Goal: Task Accomplishment & Management: Use online tool/utility

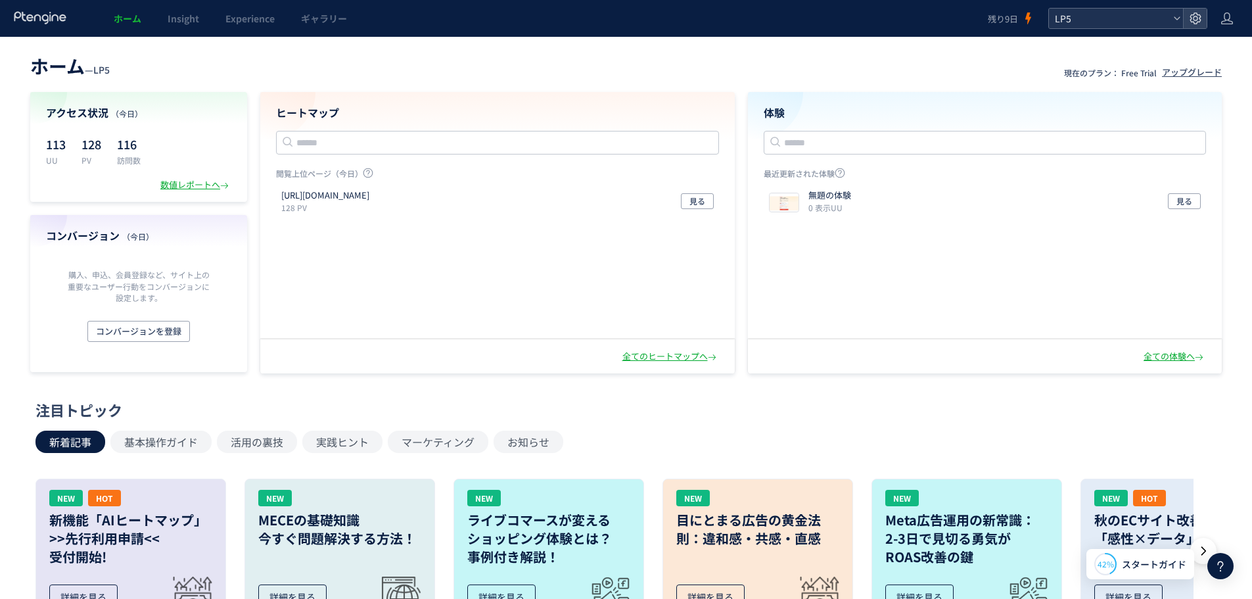
click at [1116, 13] on span "LP5" at bounding box center [1109, 19] width 117 height 20
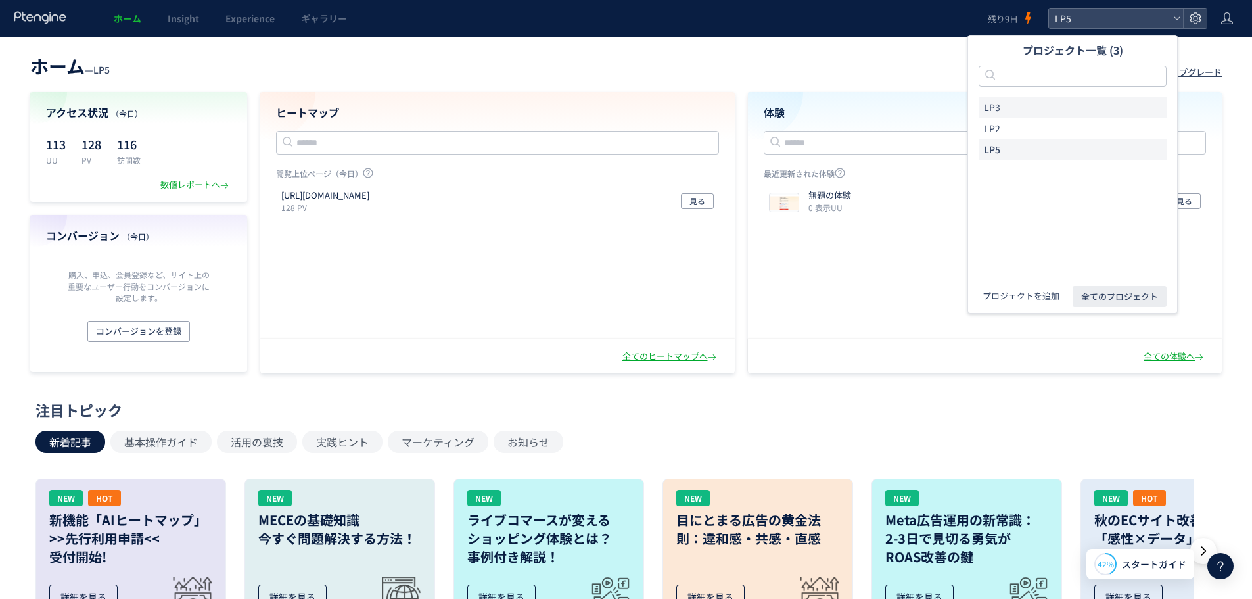
click at [1037, 107] on li "LP3" at bounding box center [1072, 107] width 188 height 21
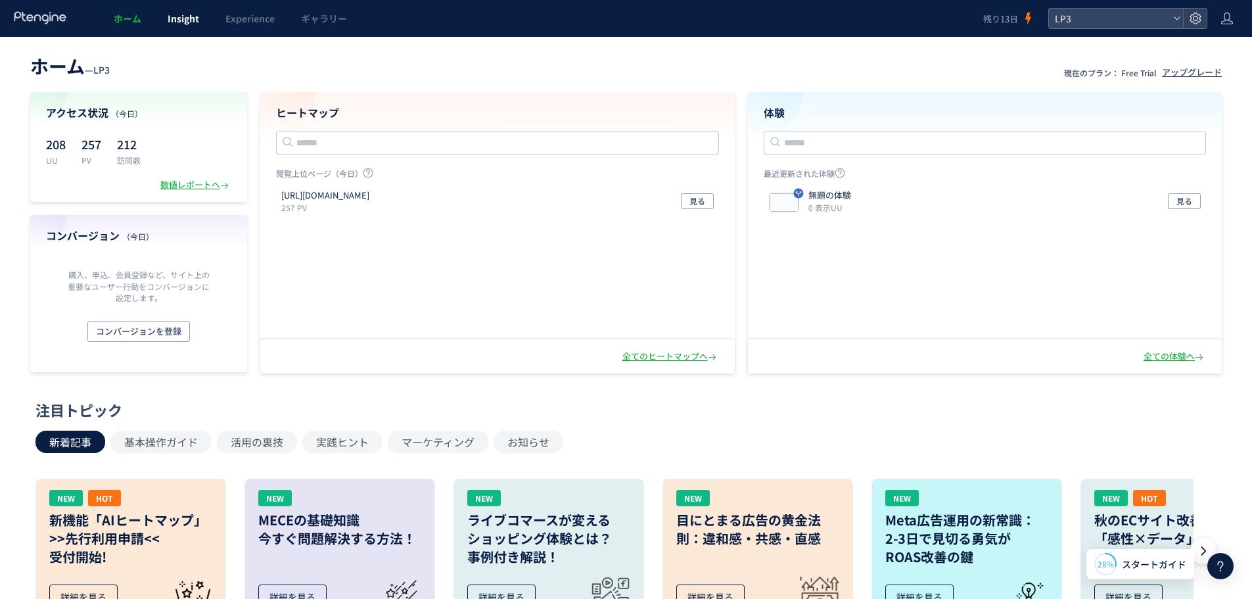
click at [181, 8] on link "Insight" at bounding box center [183, 18] width 58 height 37
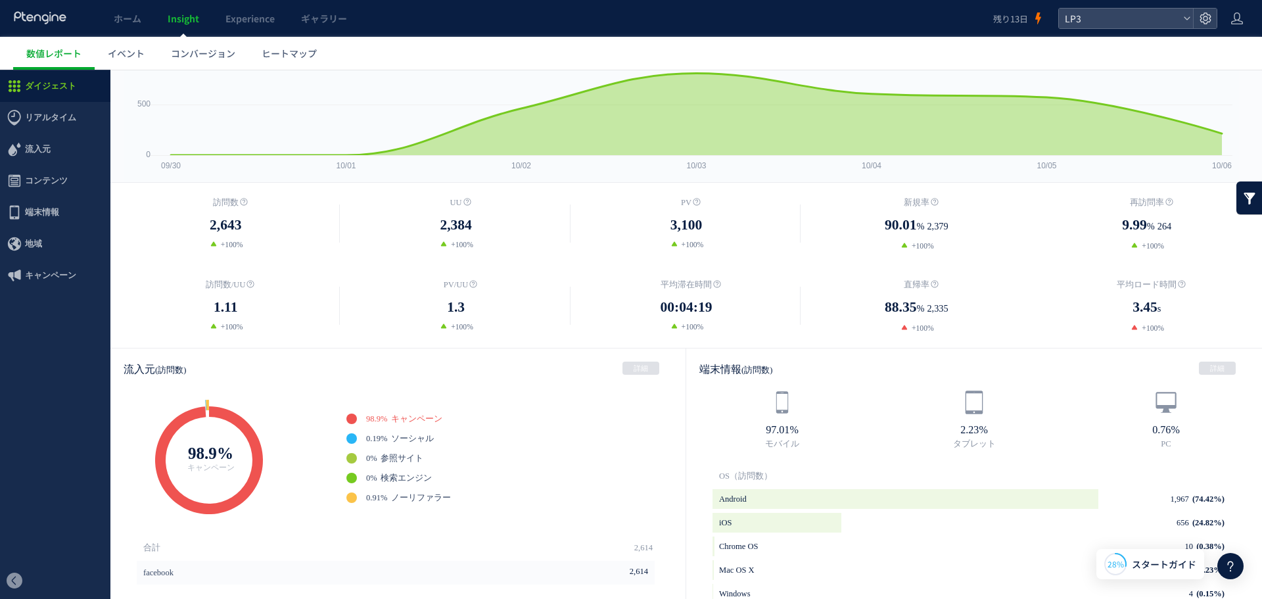
scroll to position [46, 0]
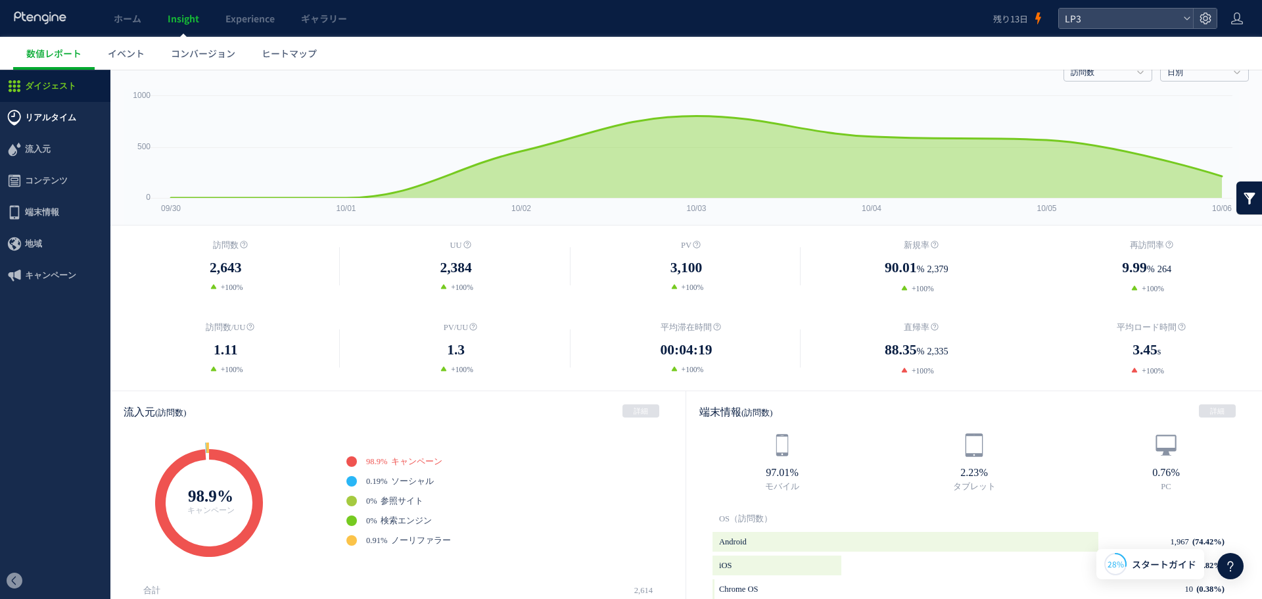
click at [45, 128] on span "リアルタイム" at bounding box center [50, 118] width 51 height 32
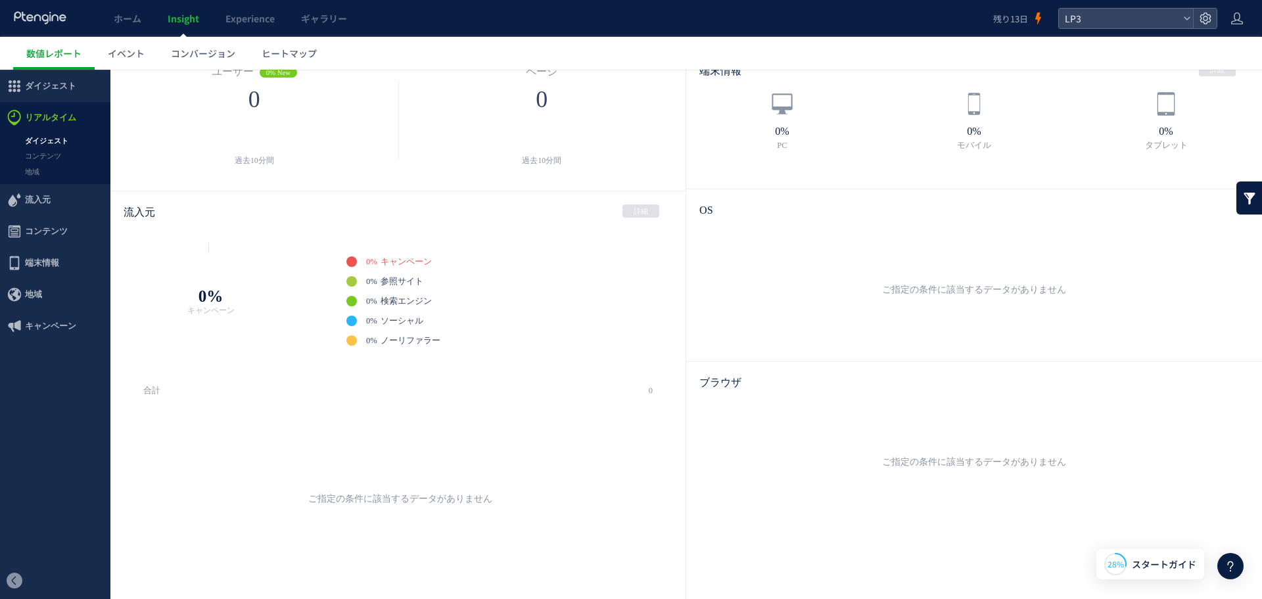
scroll to position [33, 0]
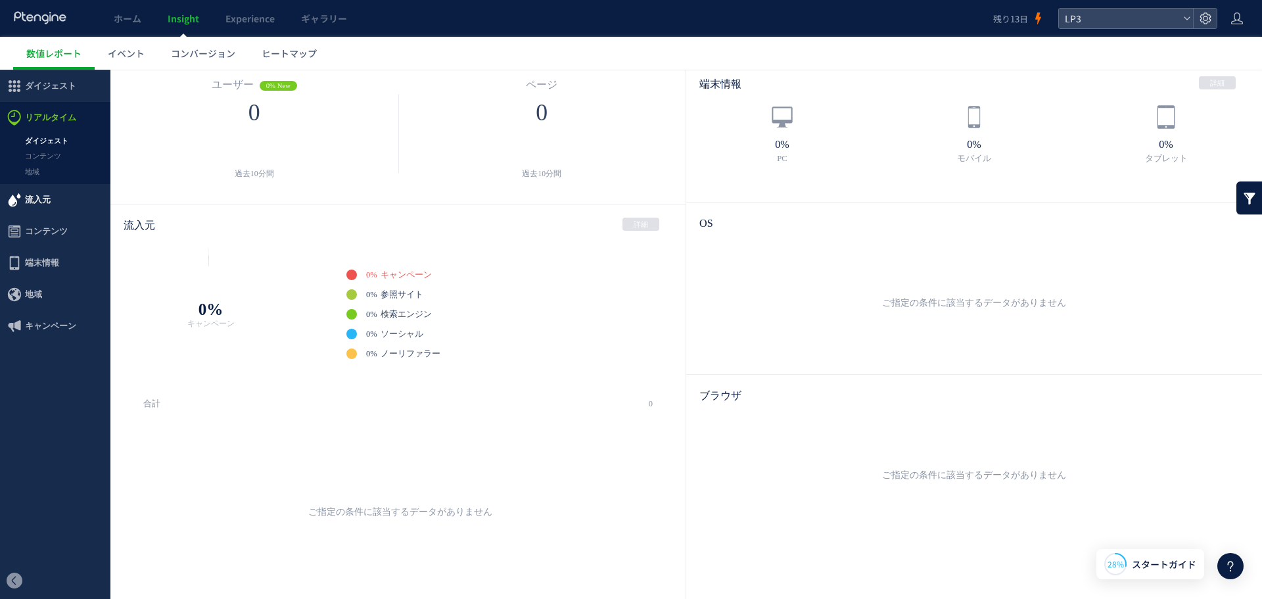
click at [46, 196] on span "流入元" at bounding box center [38, 200] width 26 height 32
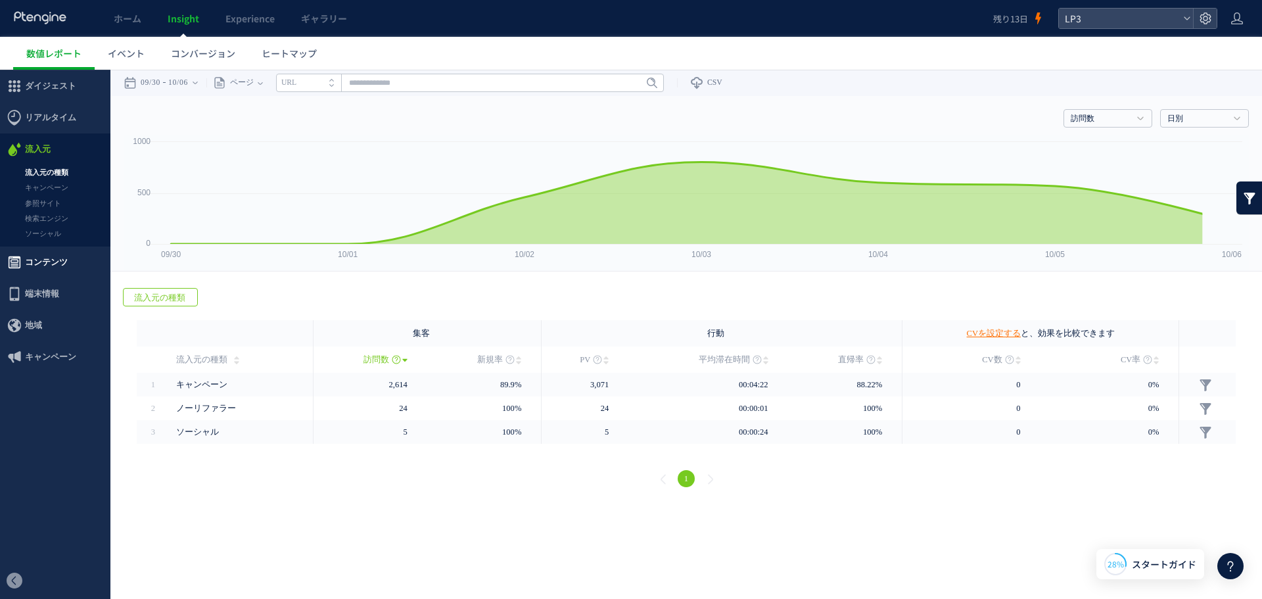
click at [47, 256] on span "コンテンツ" at bounding box center [46, 262] width 43 height 32
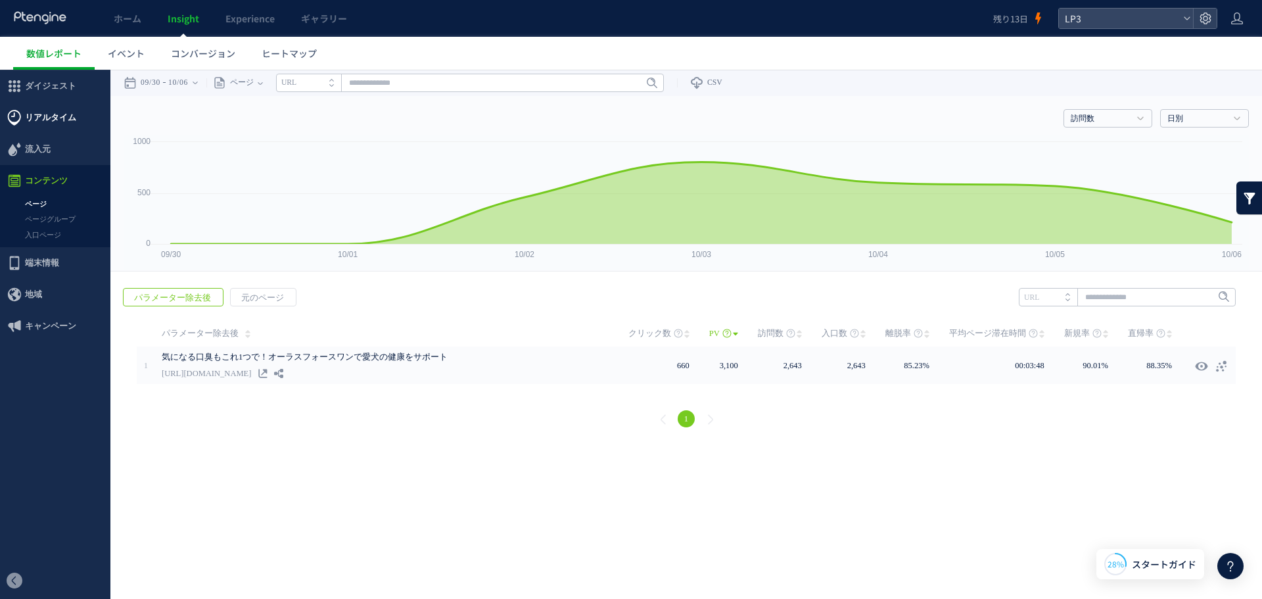
click at [49, 117] on span "リアルタイム" at bounding box center [50, 118] width 51 height 32
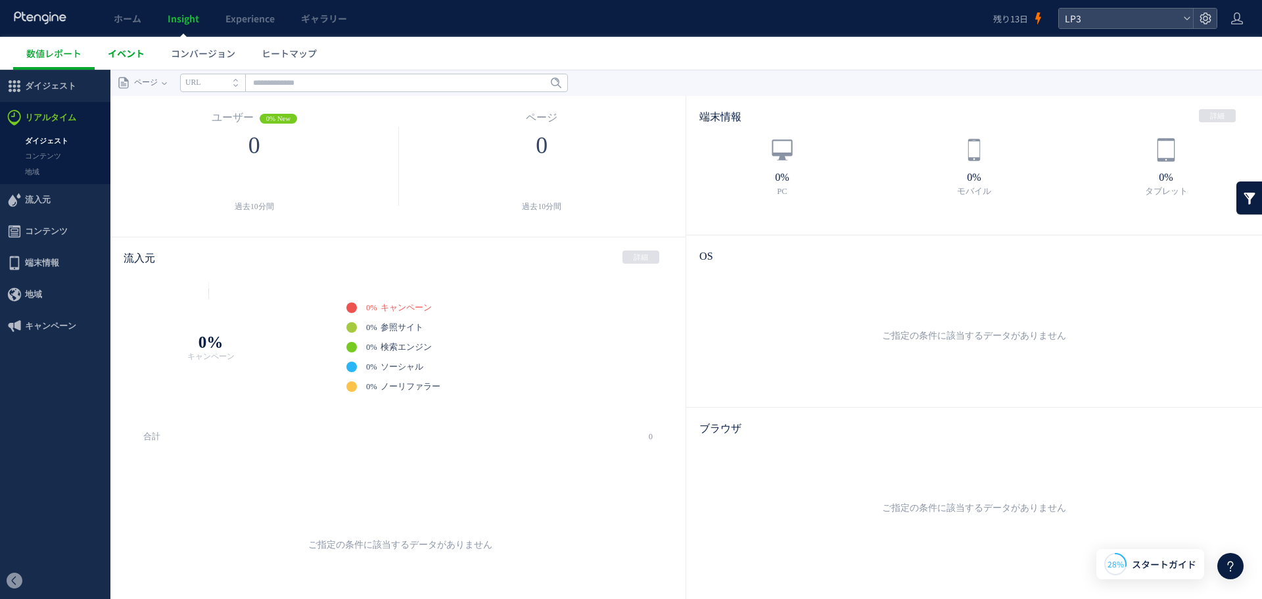
click at [125, 52] on span "イベント" at bounding box center [126, 53] width 37 height 13
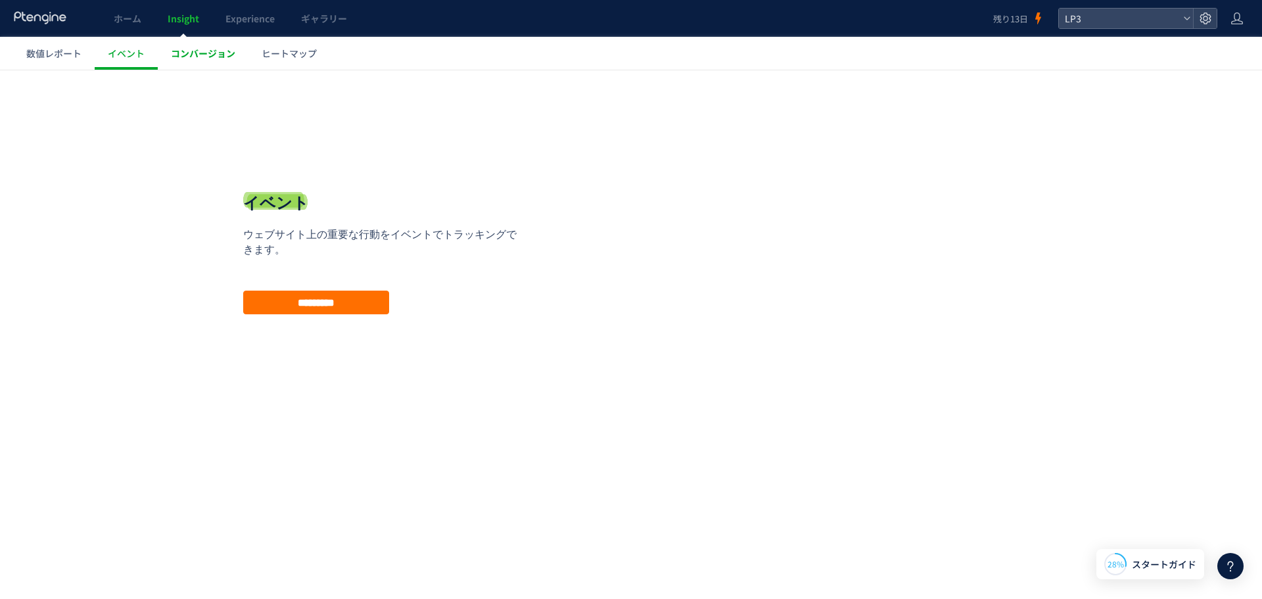
click at [185, 45] on link "コンバージョン" at bounding box center [203, 53] width 91 height 33
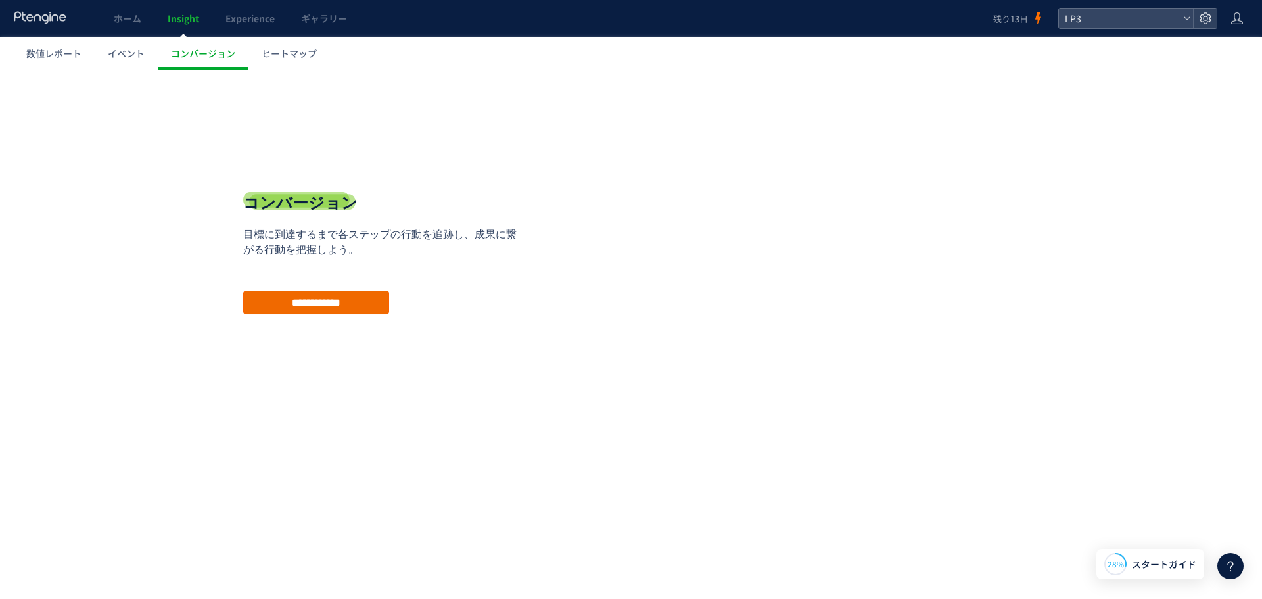
click at [302, 304] on input "**********" at bounding box center [316, 302] width 146 height 24
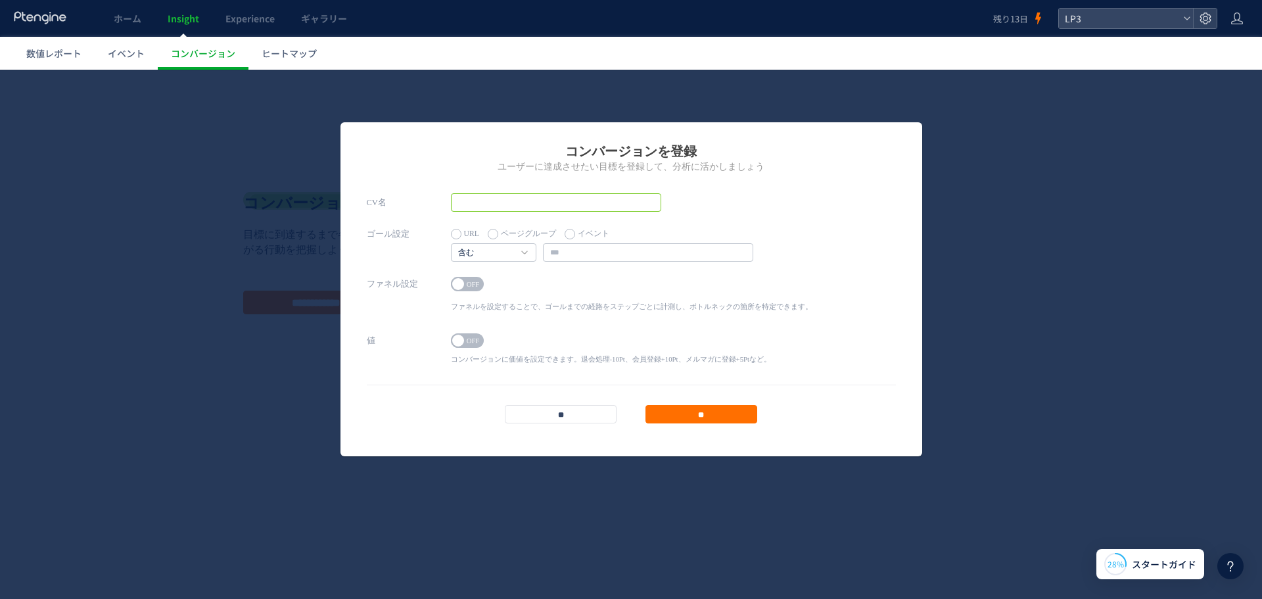
click at [570, 201] on input "text" at bounding box center [556, 202] width 210 height 18
click at [564, 411] on input "**" at bounding box center [561, 414] width 112 height 18
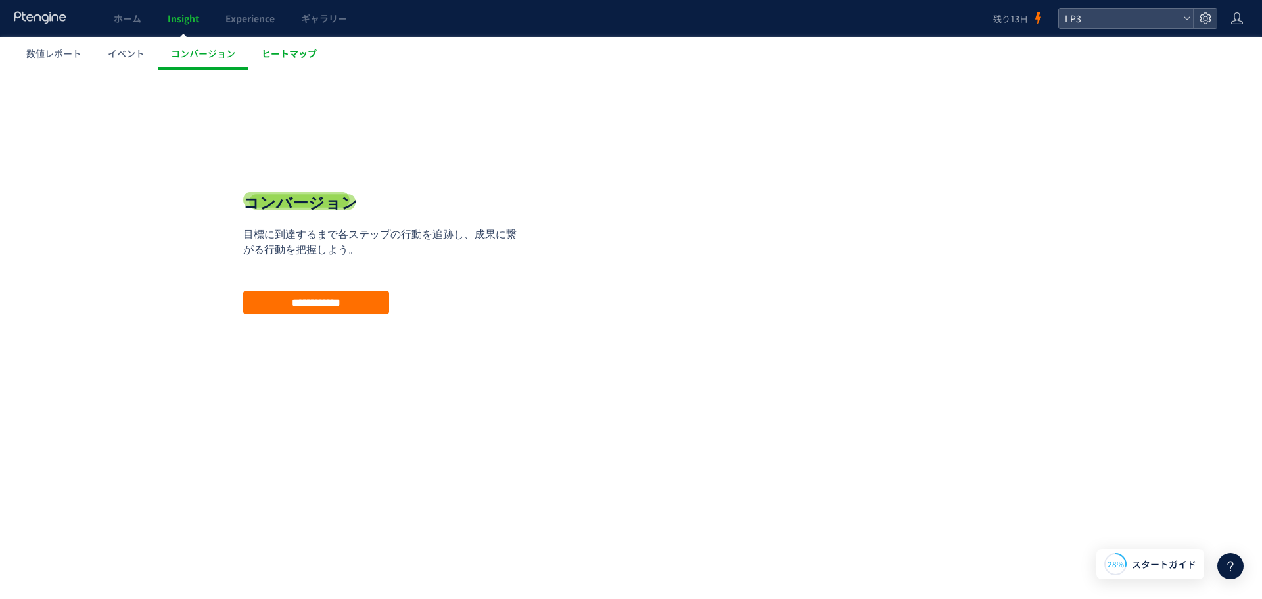
click at [302, 62] on link "ヒートマップ" at bounding box center [288, 53] width 81 height 33
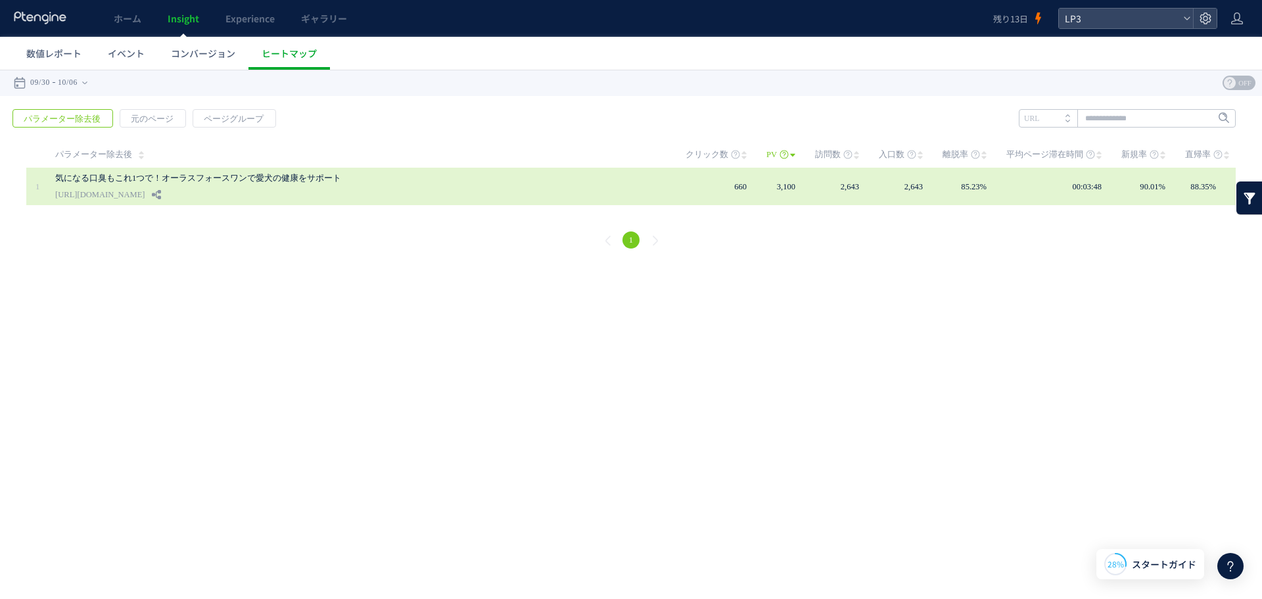
click at [309, 179] on link "気になる口臭もこれ1つで！オーラスフォースワンで愛犬の健康をサポート" at bounding box center [357, 178] width 604 height 16
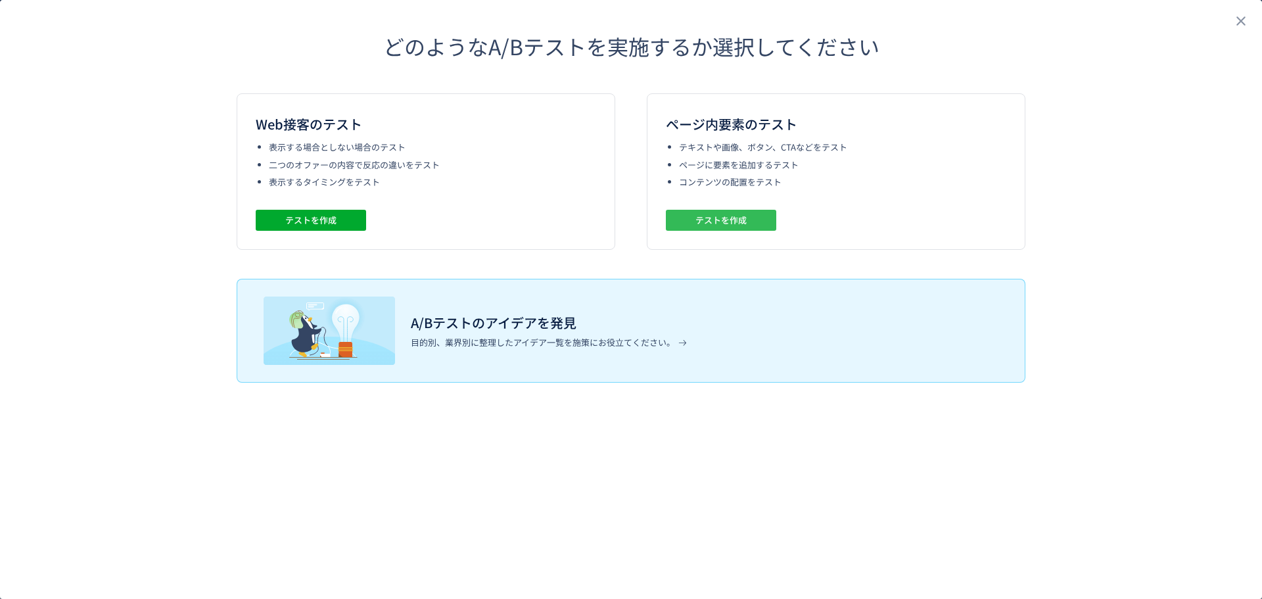
click at [708, 219] on span "テストを作成" at bounding box center [720, 220] width 51 height 21
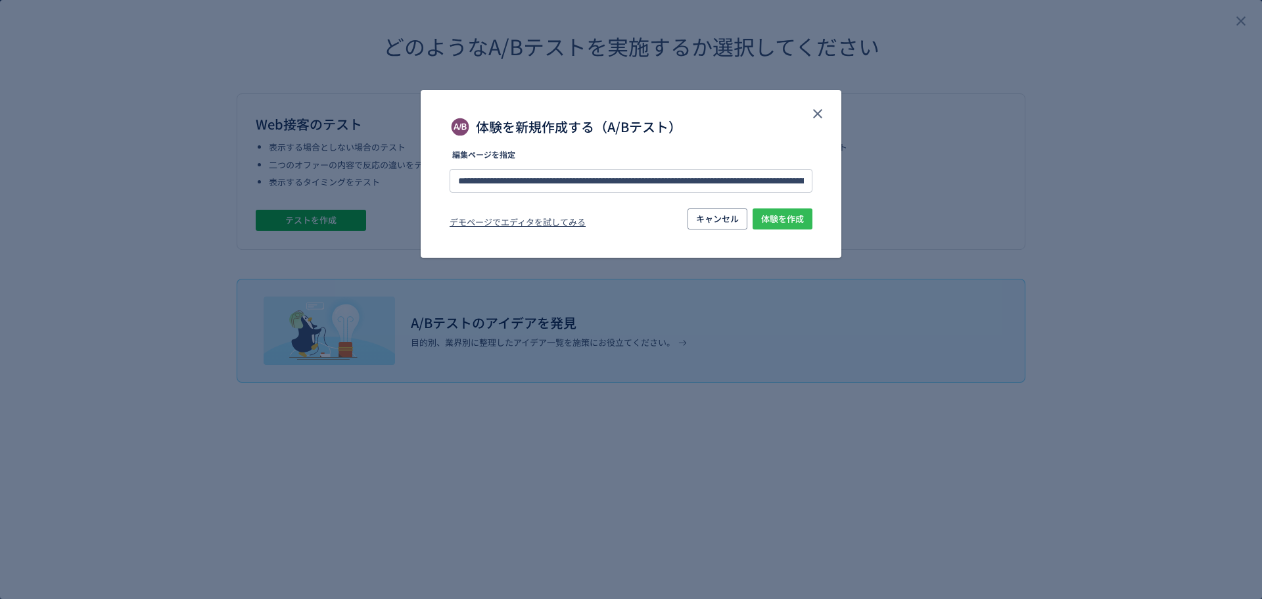
click at [788, 215] on span "体験を作成" at bounding box center [782, 218] width 43 height 21
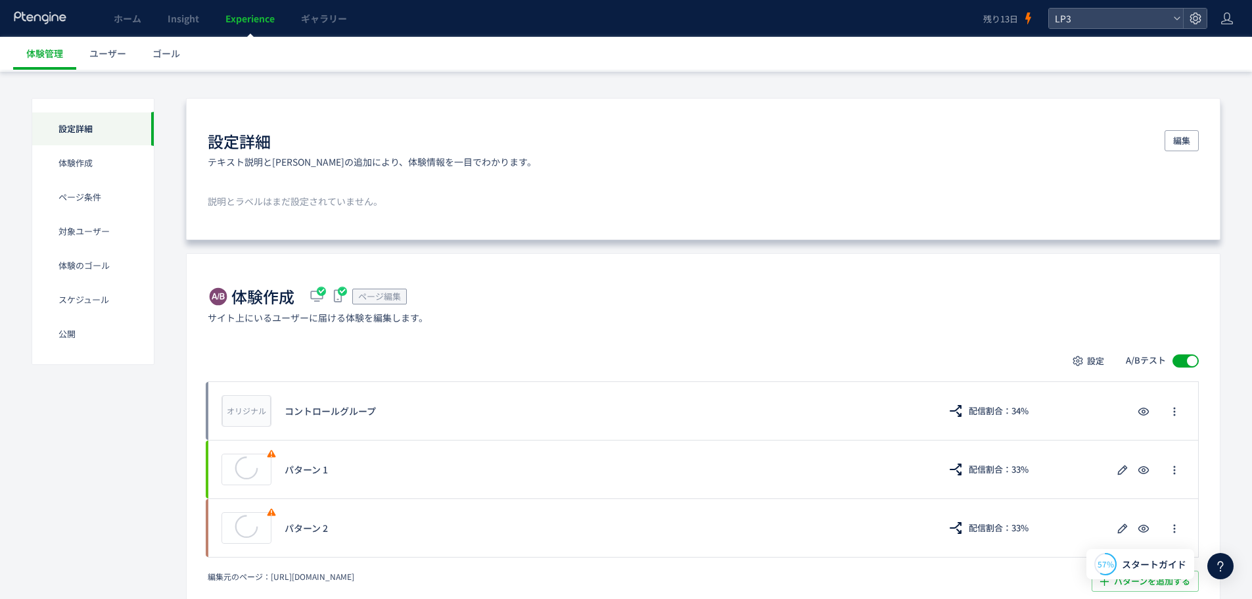
scroll to position [131, 0]
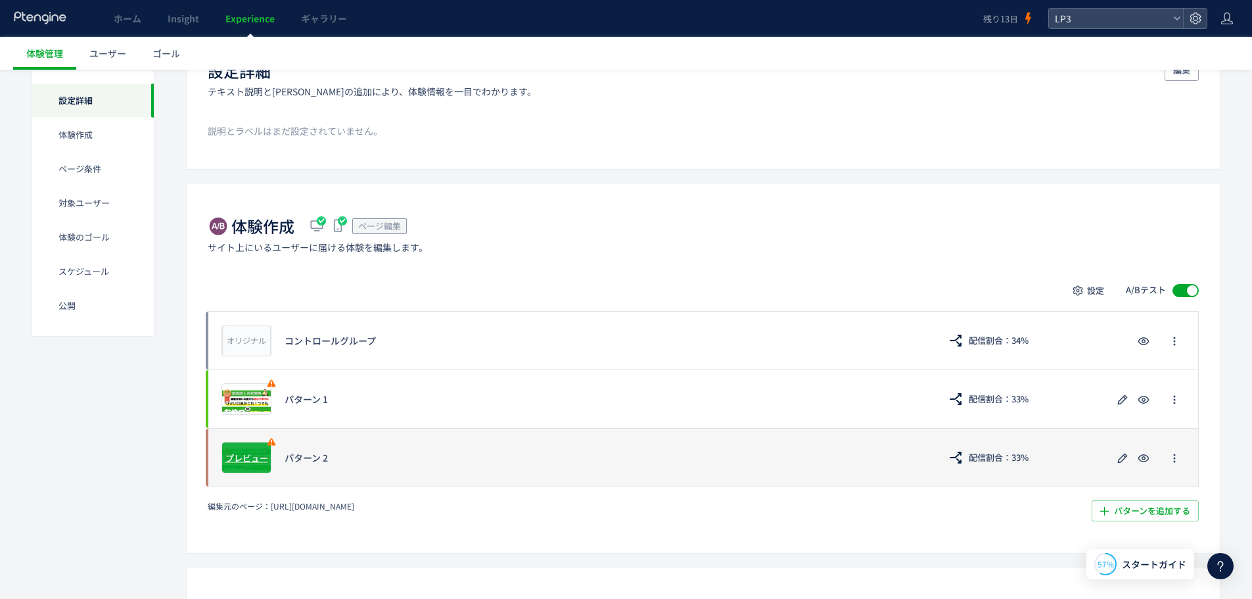
click at [242, 452] on span "プレビュー" at bounding box center [246, 457] width 43 height 12
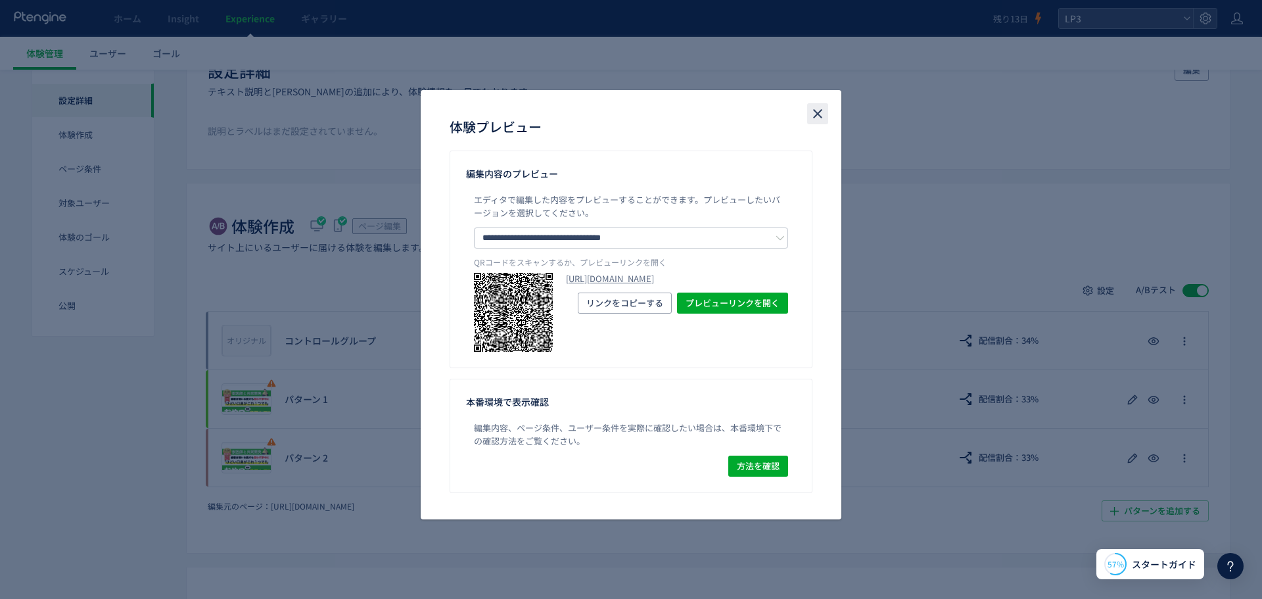
click at [815, 109] on icon "close" at bounding box center [817, 114] width 16 height 16
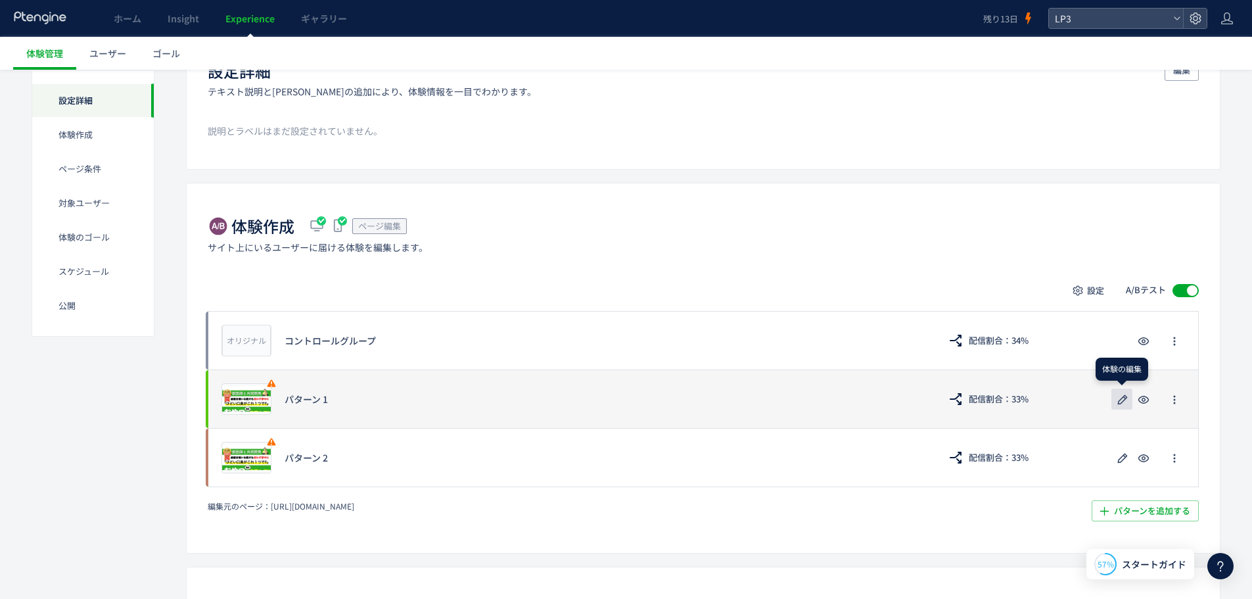
click at [1124, 401] on icon "button" at bounding box center [1122, 400] width 16 height 16
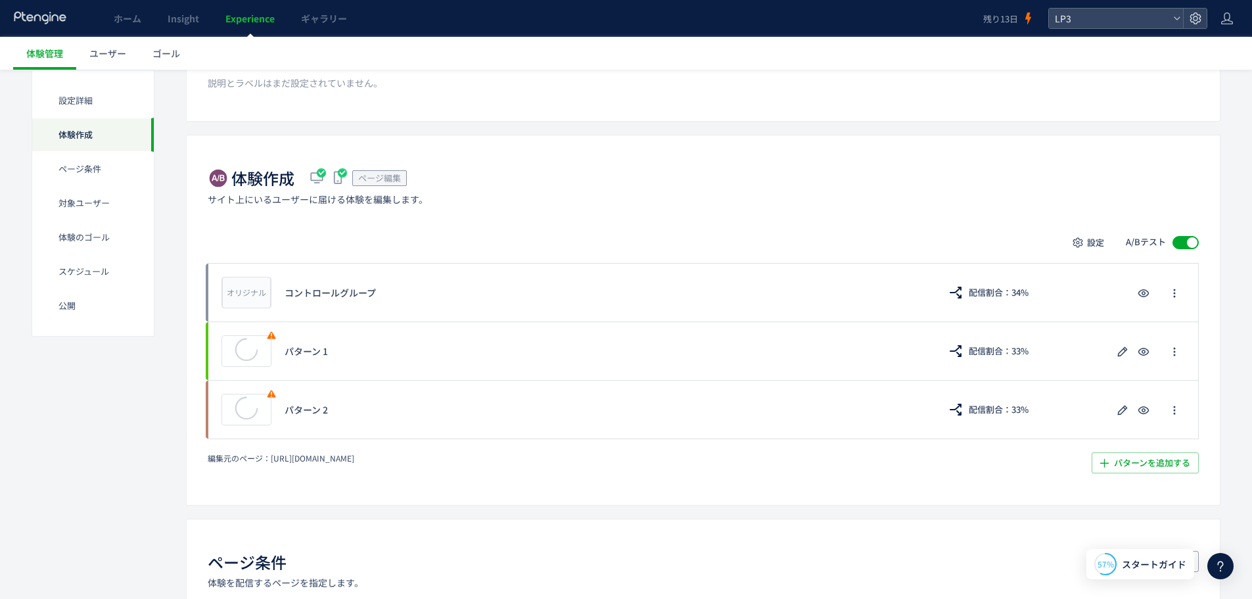
scroll to position [197, 0]
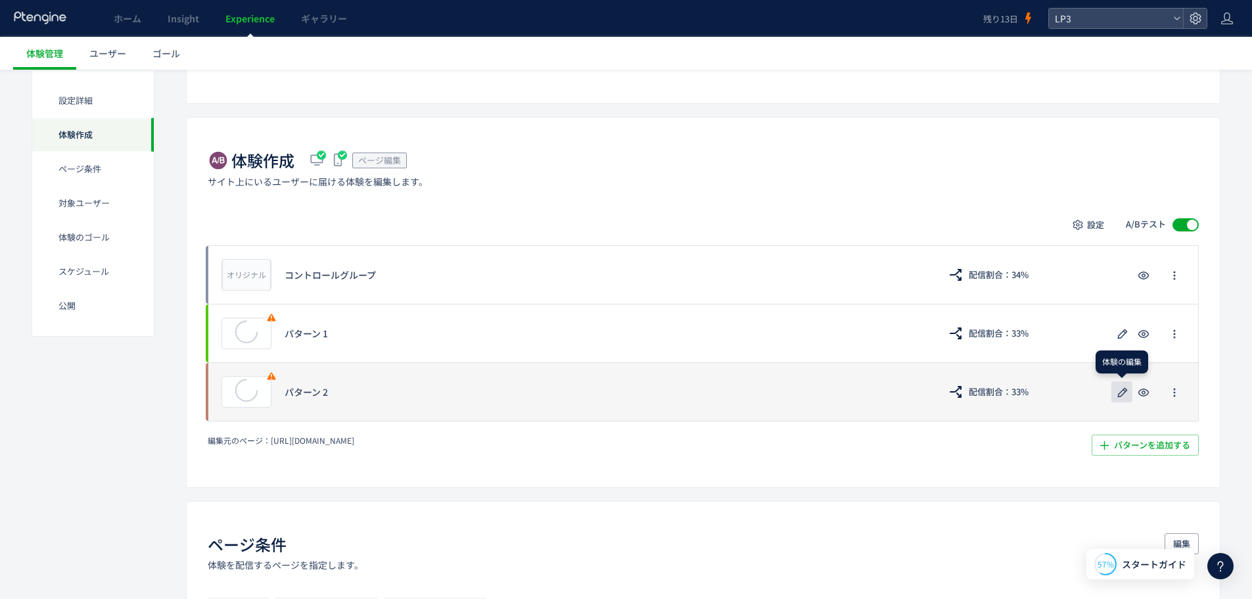
click at [1124, 392] on use "button" at bounding box center [1123, 392] width 10 height 10
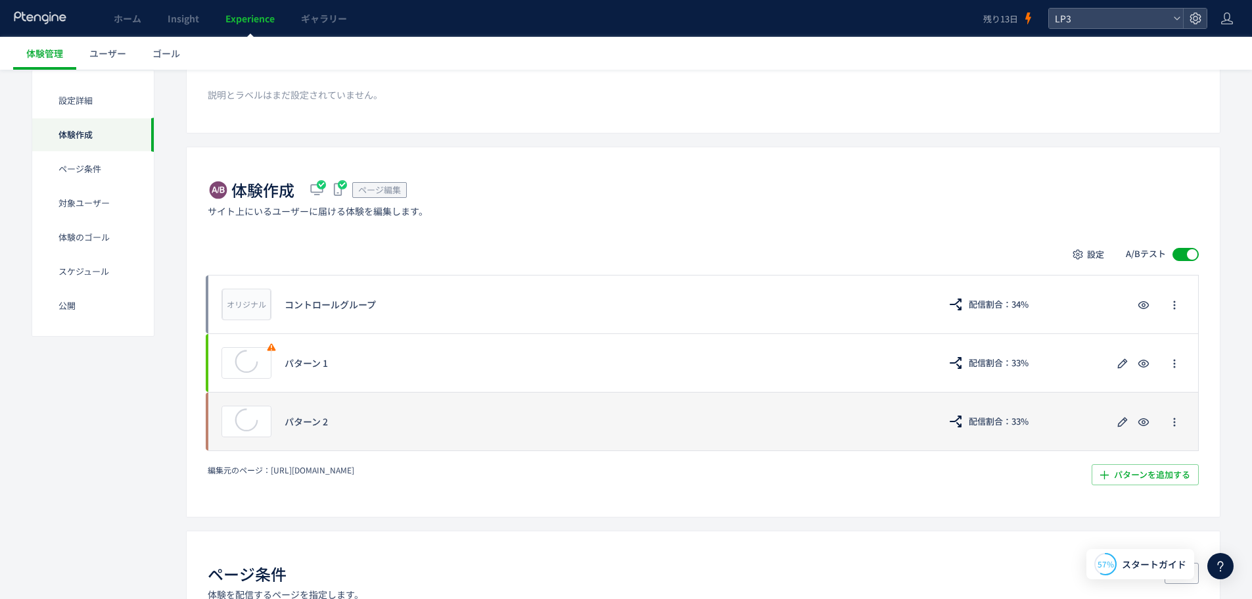
scroll to position [197, 0]
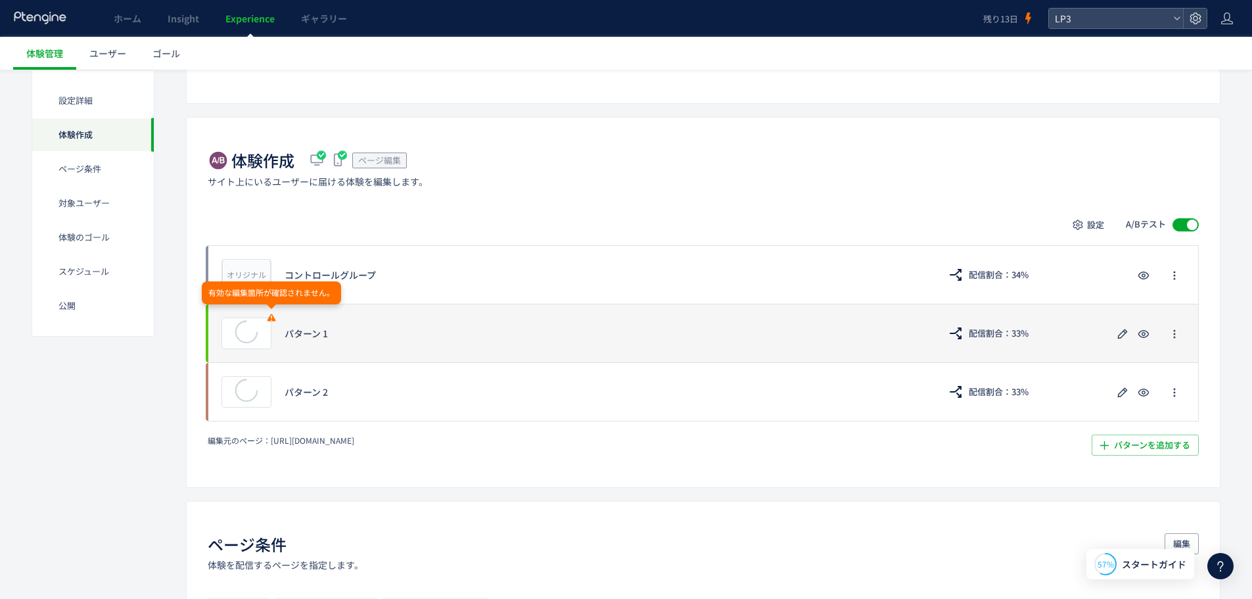
click at [271, 317] on use at bounding box center [271, 316] width 9 height 7
click at [1177, 336] on icon "button" at bounding box center [1174, 334] width 11 height 11
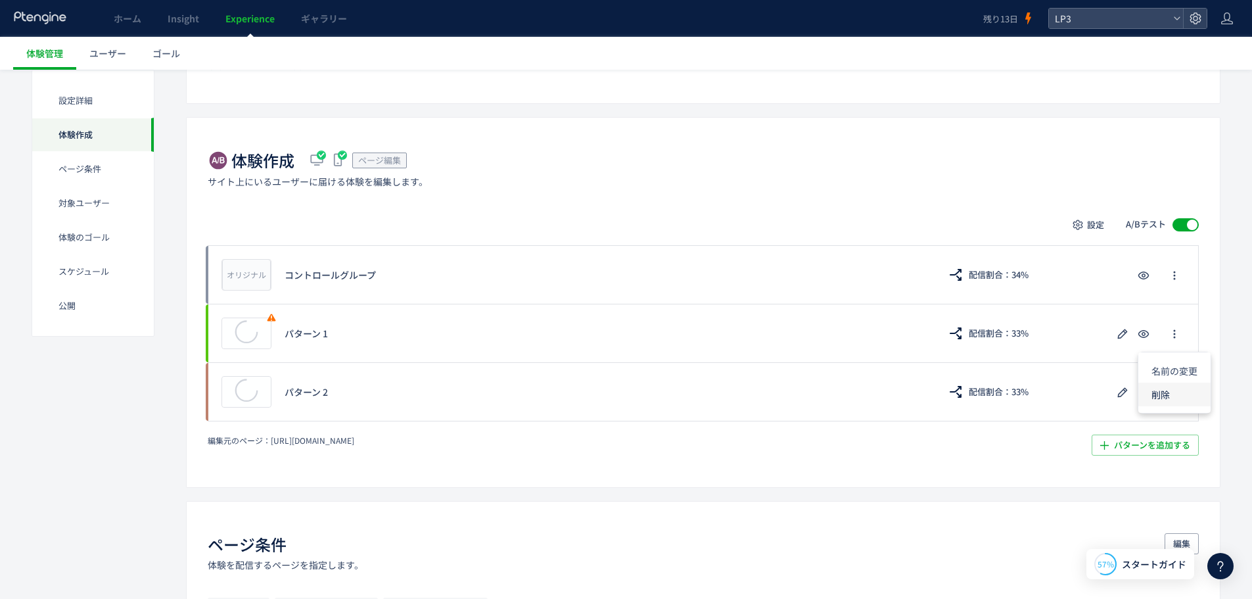
click at [1183, 392] on li "削除" at bounding box center [1174, 394] width 72 height 24
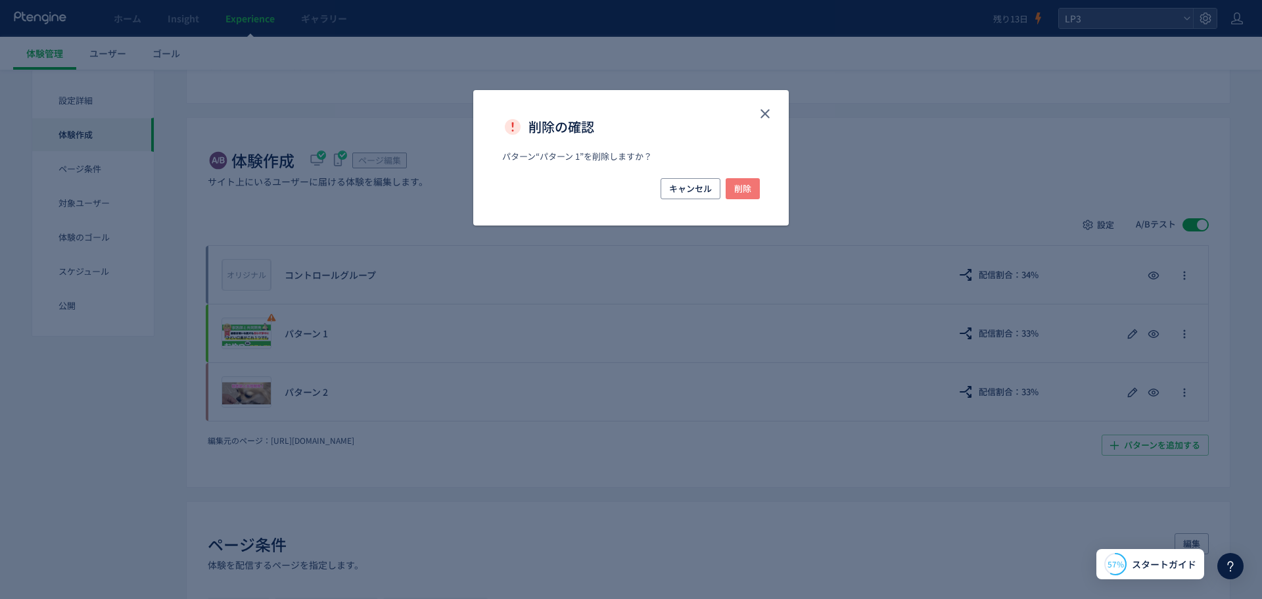
click at [749, 191] on span "削除" at bounding box center [742, 188] width 17 height 21
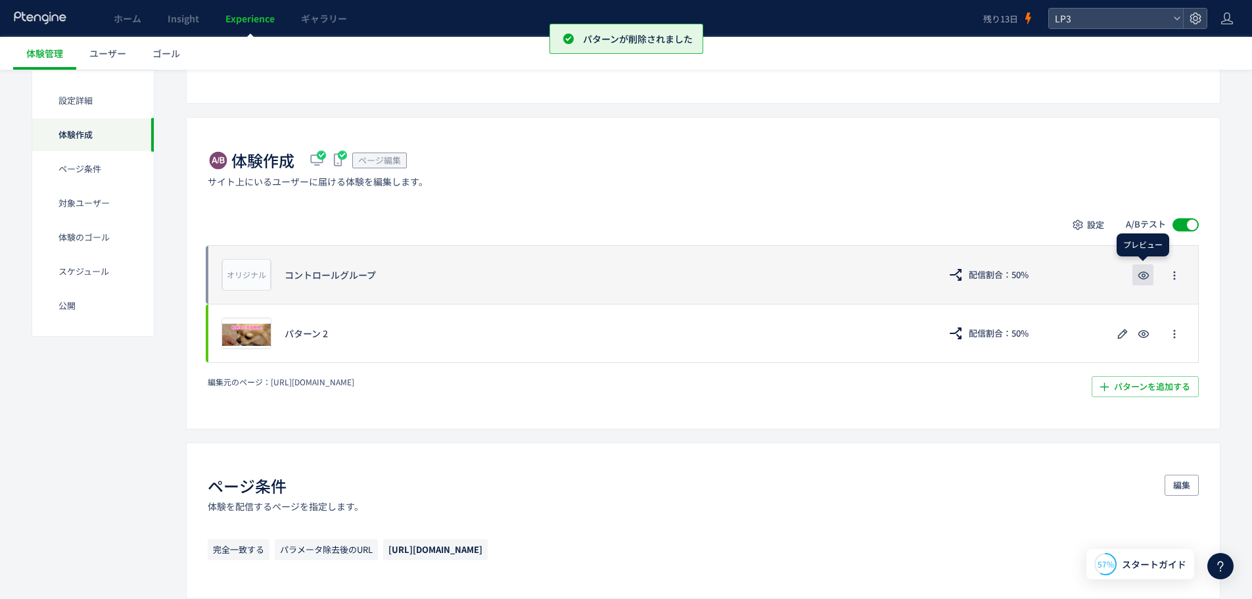
click at [1137, 273] on icon "button" at bounding box center [1143, 275] width 16 height 16
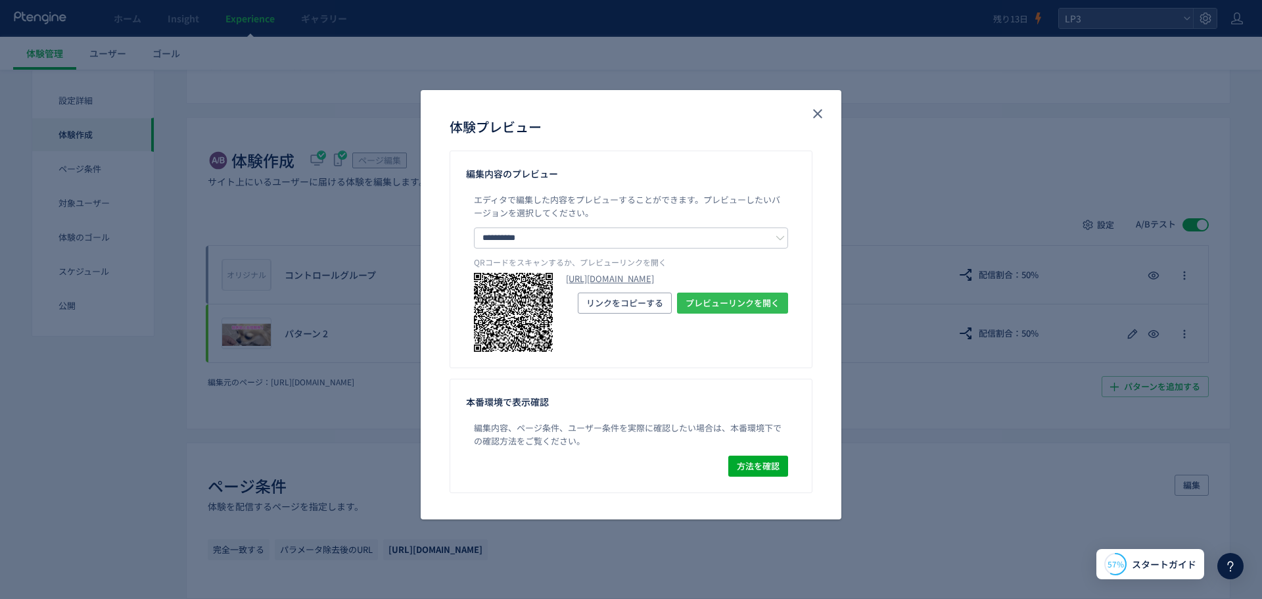
click at [740, 313] on span "プレビューリンクを開く" at bounding box center [732, 302] width 94 height 21
click at [941, 114] on div "**********" at bounding box center [631, 299] width 1262 height 599
click at [817, 110] on icon "close" at bounding box center [817, 114] width 16 height 16
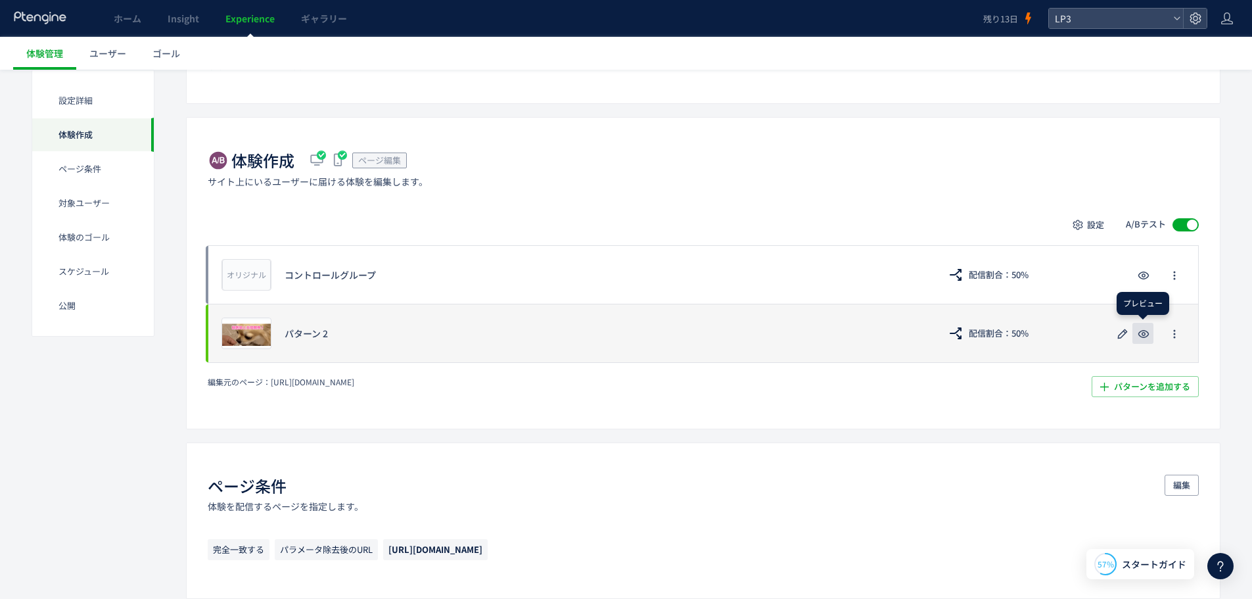
click at [1141, 333] on icon "button" at bounding box center [1143, 334] width 16 height 16
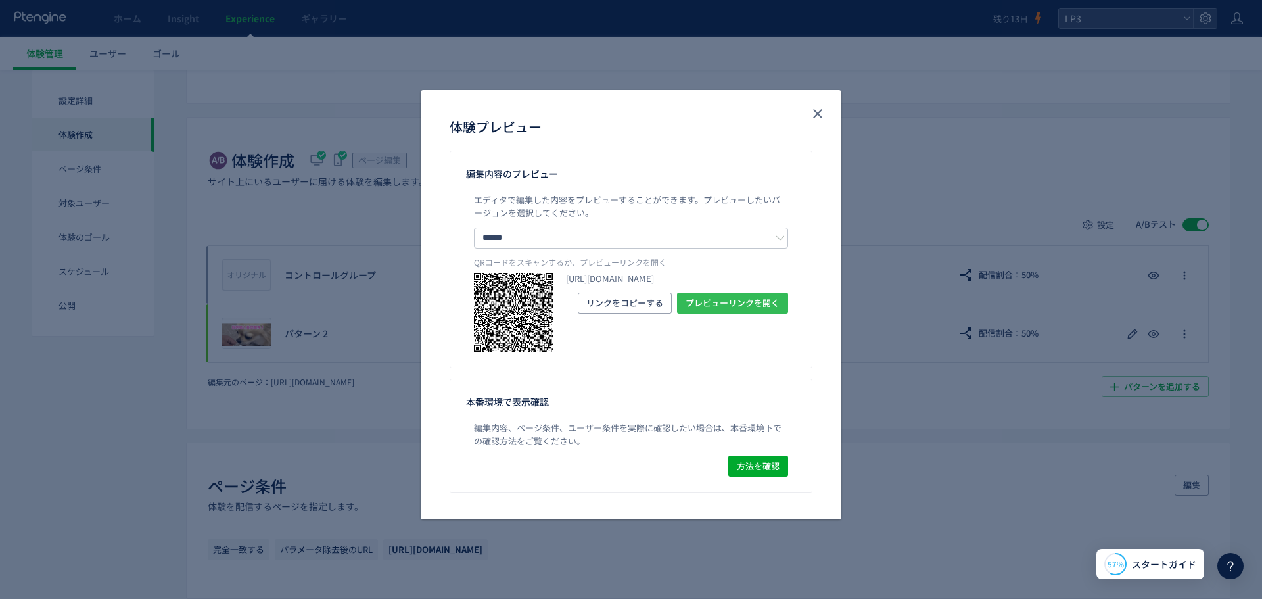
click at [759, 313] on span "プレビューリンクを開く" at bounding box center [732, 302] width 94 height 21
click at [829, 108] on div "体験プレビュー" at bounding box center [631, 120] width 421 height 60
click at [812, 122] on button "close" at bounding box center [817, 113] width 21 height 21
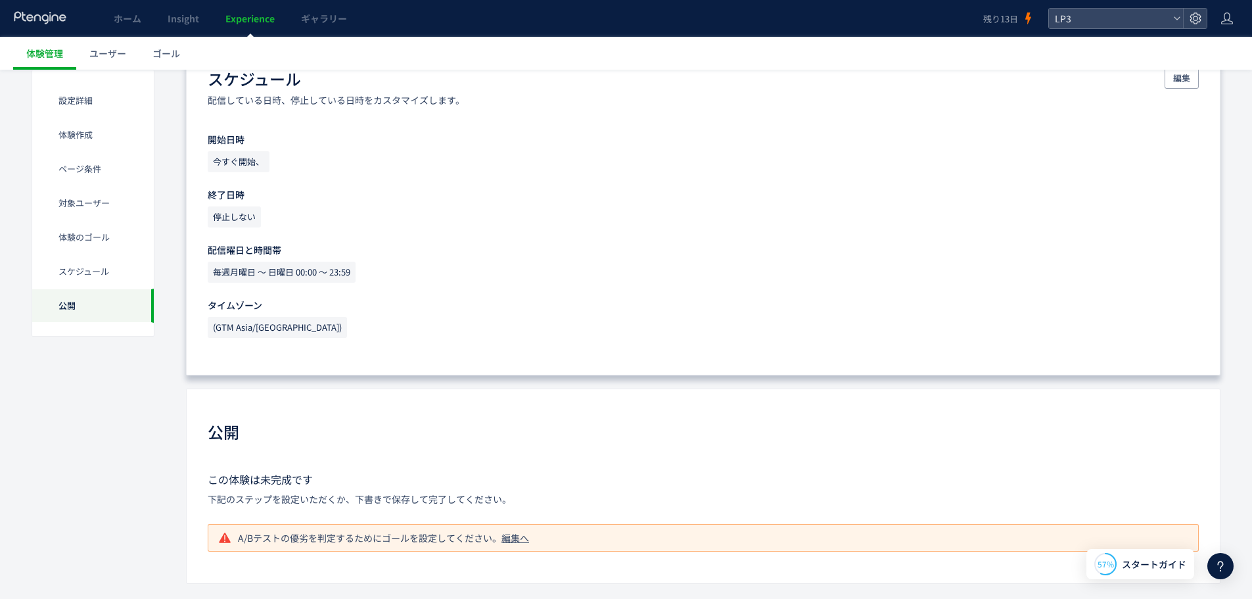
scroll to position [1160, 0]
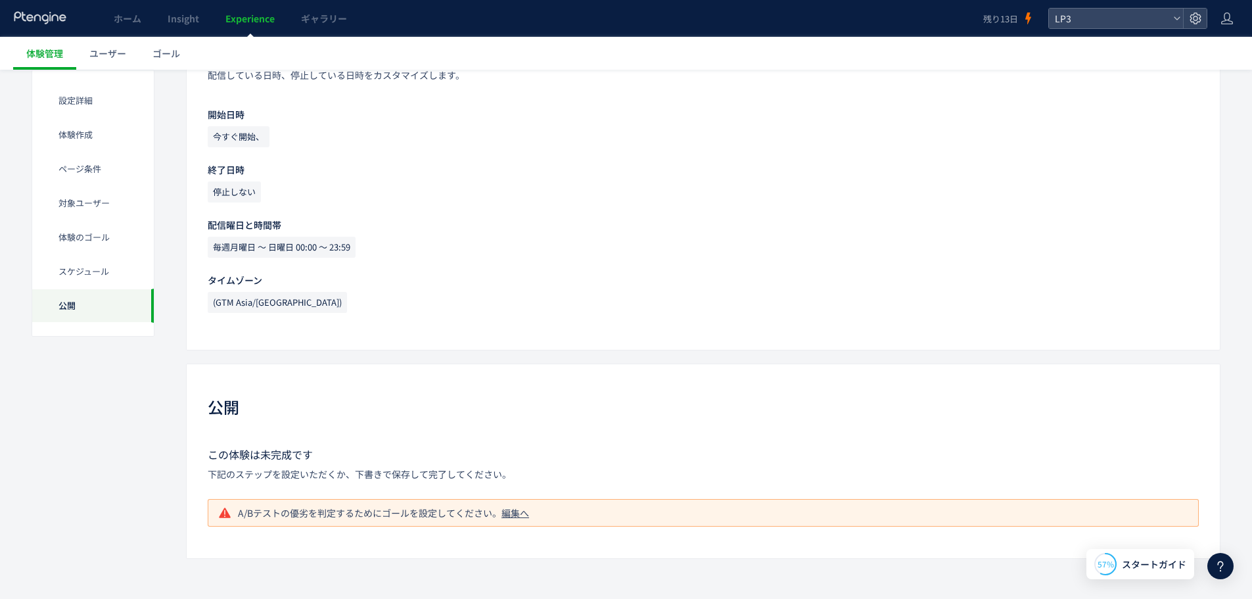
click at [522, 518] on div "編集へ" at bounding box center [515, 512] width 28 height 13
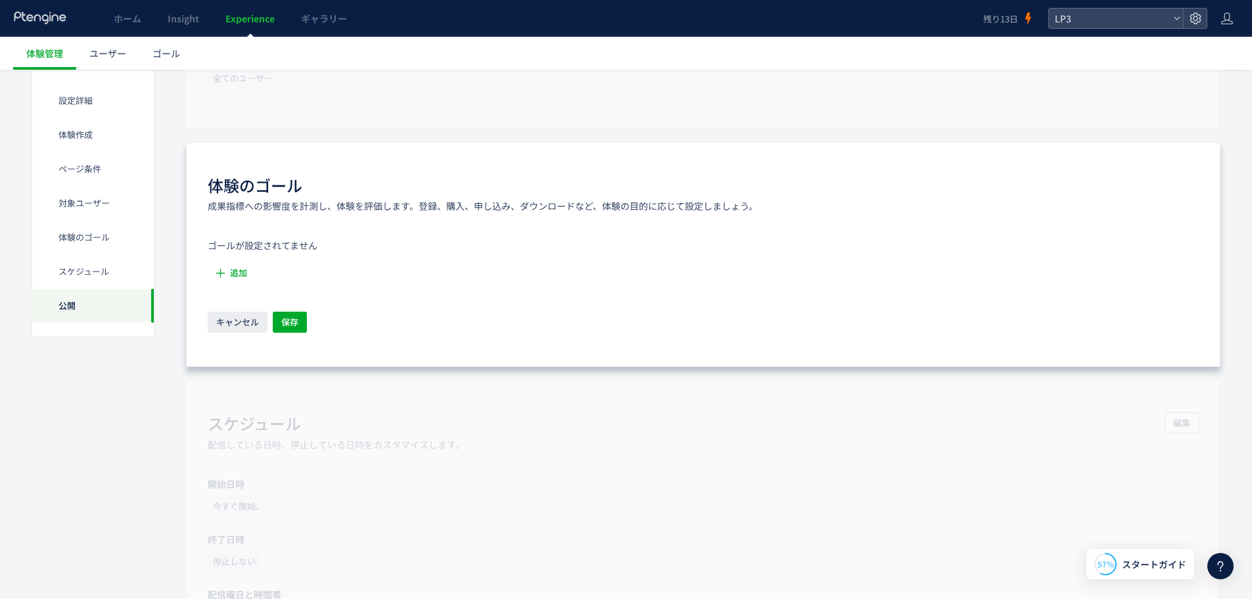
scroll to position [798, 0]
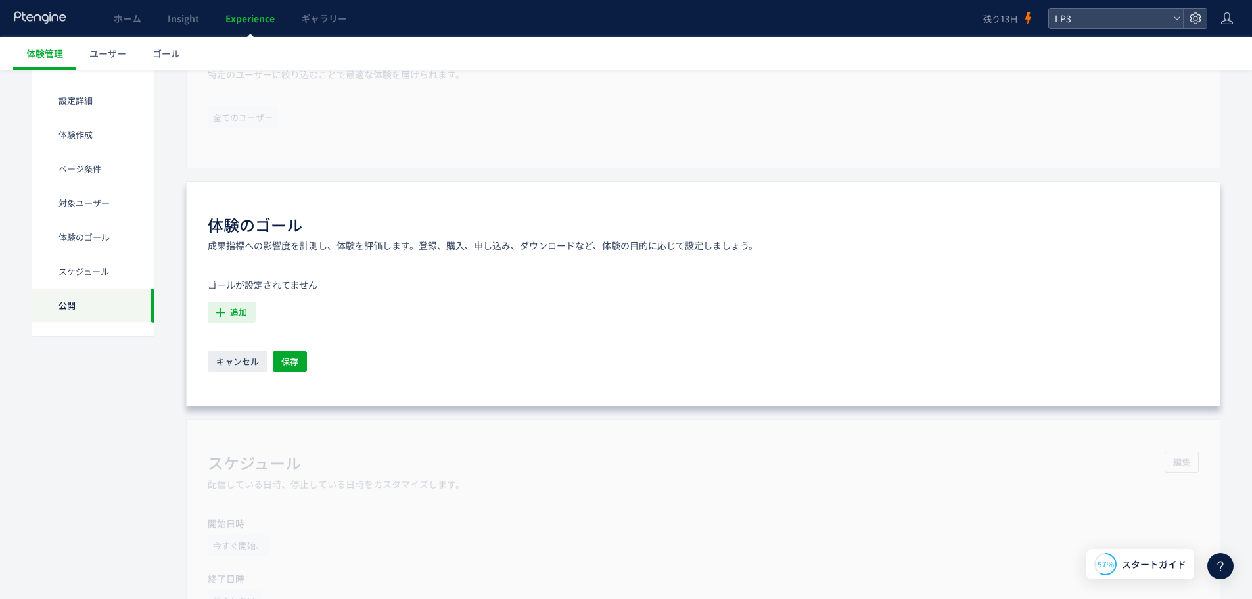
click at [237, 308] on span "追加" at bounding box center [238, 312] width 17 height 21
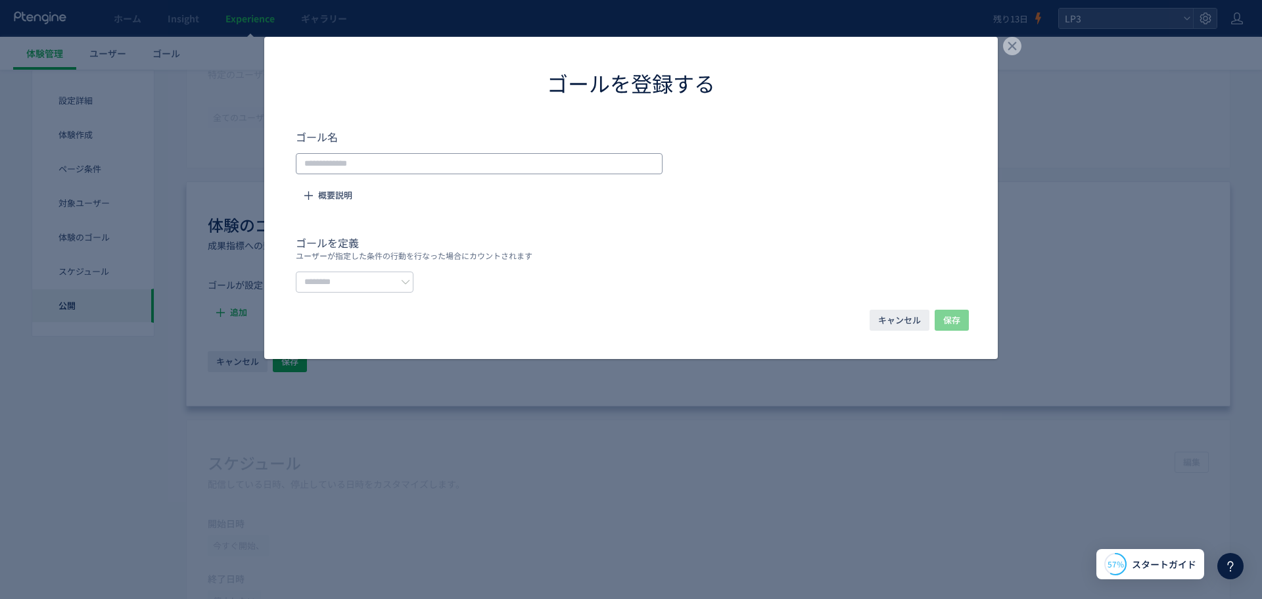
click at [442, 158] on input "dialog" at bounding box center [479, 163] width 367 height 21
click at [336, 189] on span "概要説明" at bounding box center [335, 195] width 34 height 21
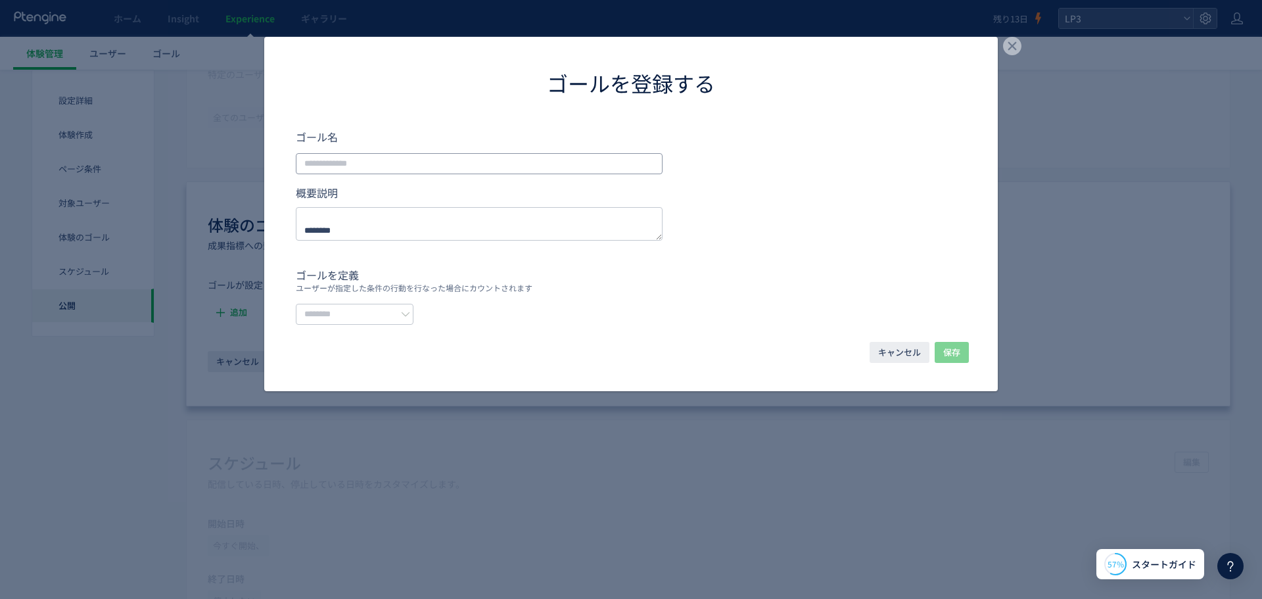
click at [397, 168] on input "dialog" at bounding box center [479, 163] width 367 height 21
click at [396, 315] on input "dialog" at bounding box center [355, 314] width 118 height 21
click at [380, 361] on li "イベントを選択する" at bounding box center [369, 369] width 147 height 22
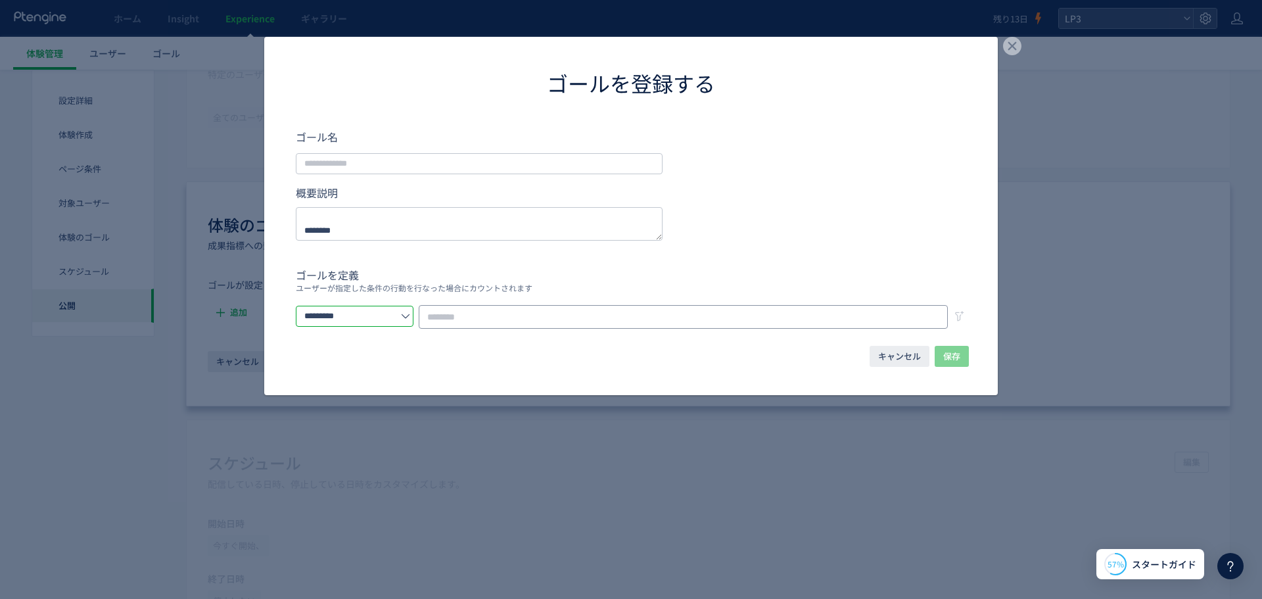
click at [536, 316] on input "dialog" at bounding box center [683, 317] width 529 height 24
click at [393, 318] on input "*********" at bounding box center [355, 316] width 118 height 21
click at [367, 352] on span "URLで指定する" at bounding box center [341, 348] width 64 height 13
type input "********"
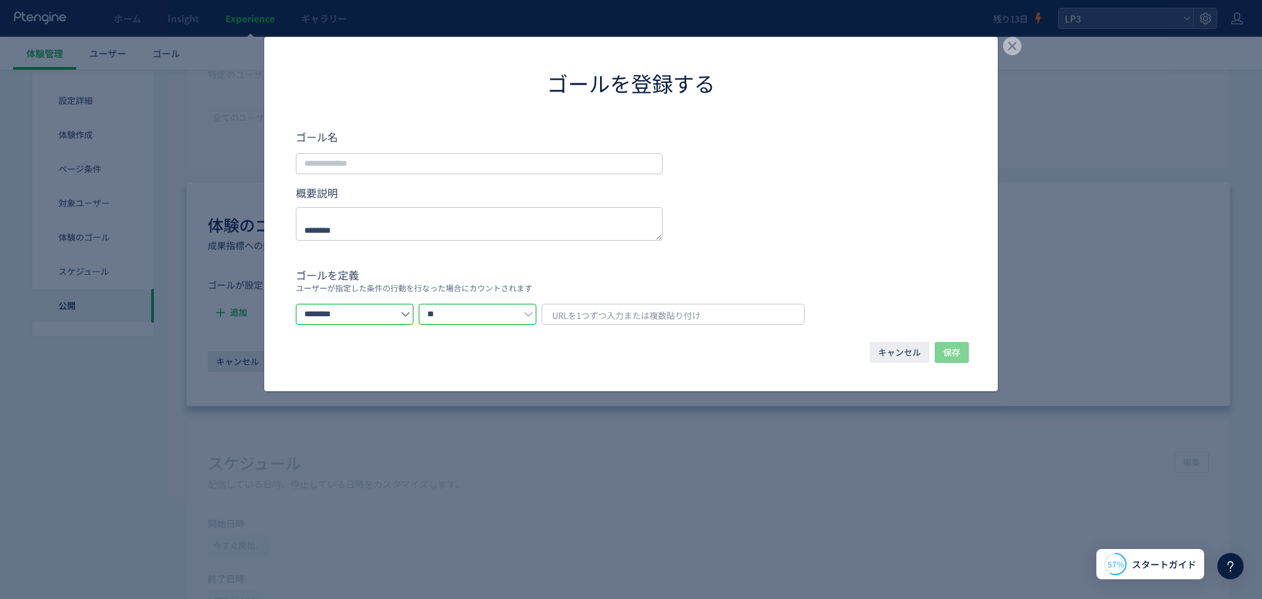
click at [536, 306] on input "**" at bounding box center [478, 314] width 118 height 21
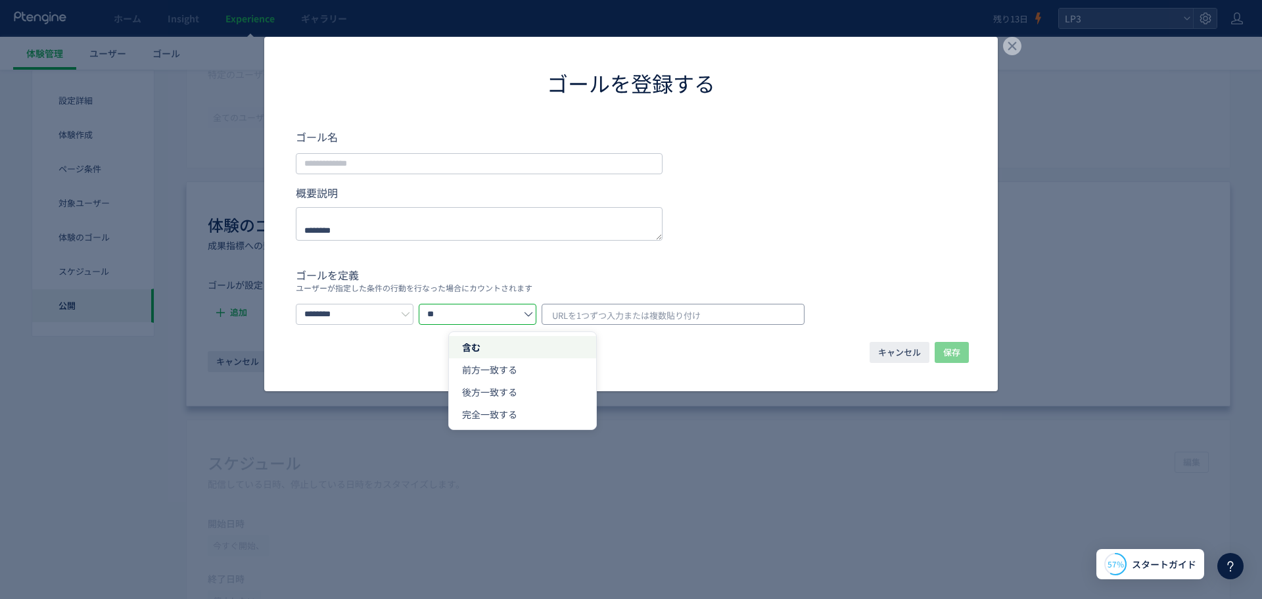
click at [664, 306] on span "URLを1つずつ入力または複数貼り付け" at bounding box center [626, 316] width 148 height 20
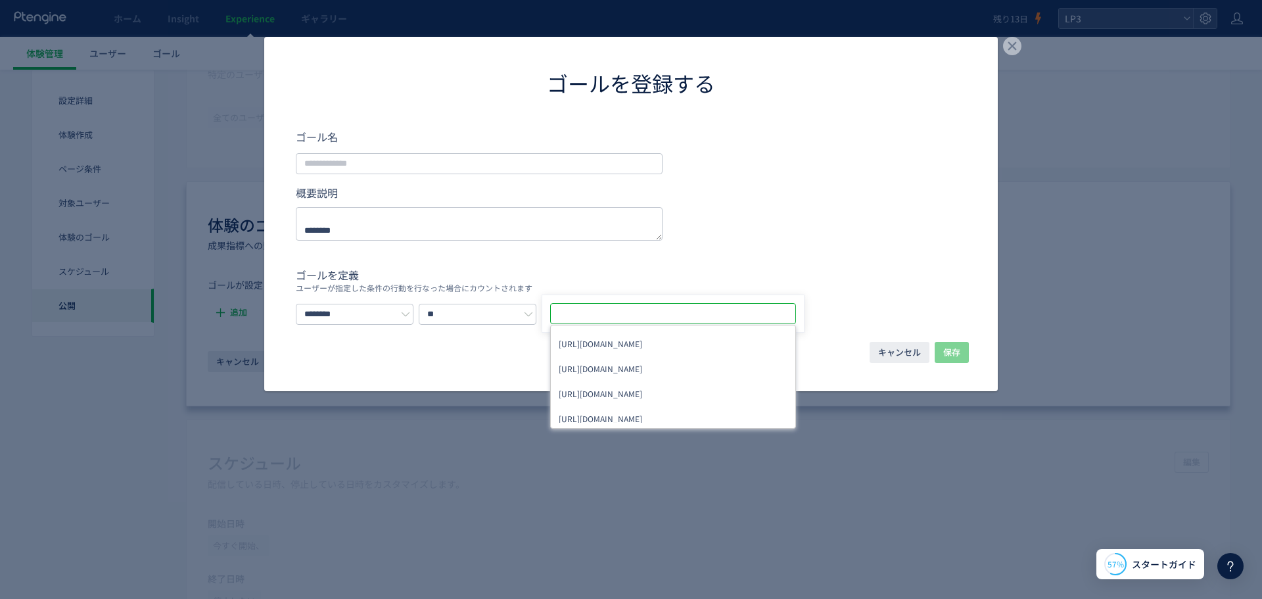
click at [409, 173] on form "ゴール名 概要説明 ゴールを定義 ユーザーが指定した条件の行動を行なった場合にカウントされます ******** ** URLを1つずつ入力または複数貼り付け…" at bounding box center [631, 227] width 670 height 196
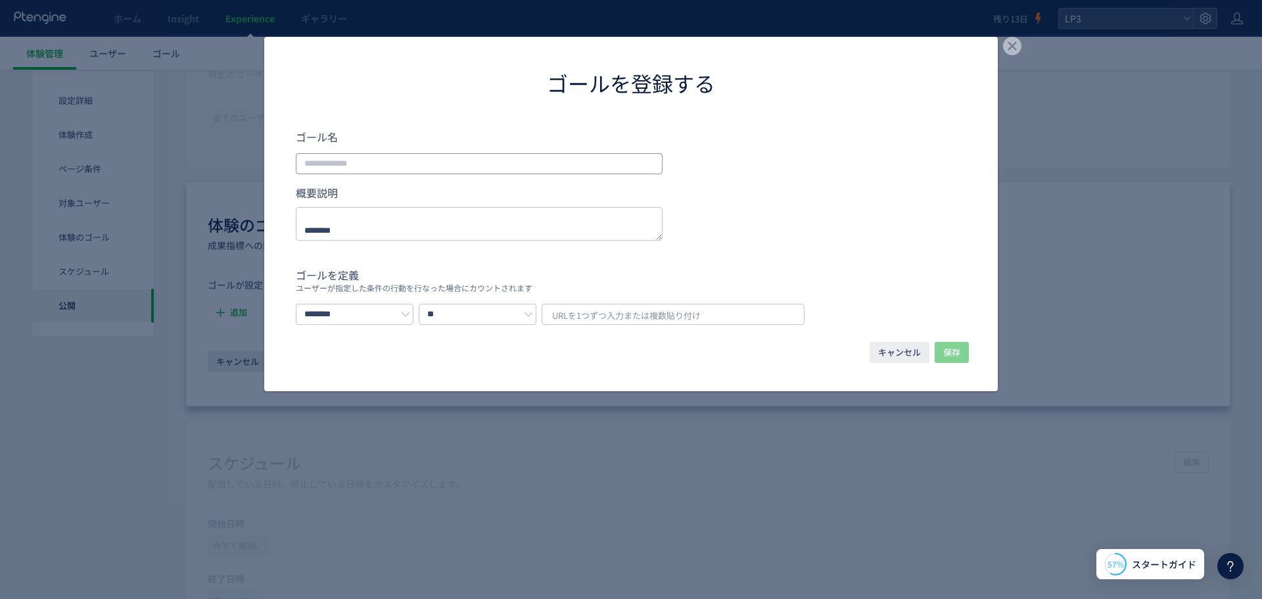
click at [414, 158] on input "dialog" at bounding box center [479, 163] width 367 height 21
click at [637, 310] on span "URLを1つずつ入力または複数貼り付け" at bounding box center [626, 316] width 148 height 20
type input "**********"
click at [396, 172] on input "dialog" at bounding box center [479, 163] width 367 height 21
click at [543, 164] on input "dialog" at bounding box center [479, 163] width 367 height 21
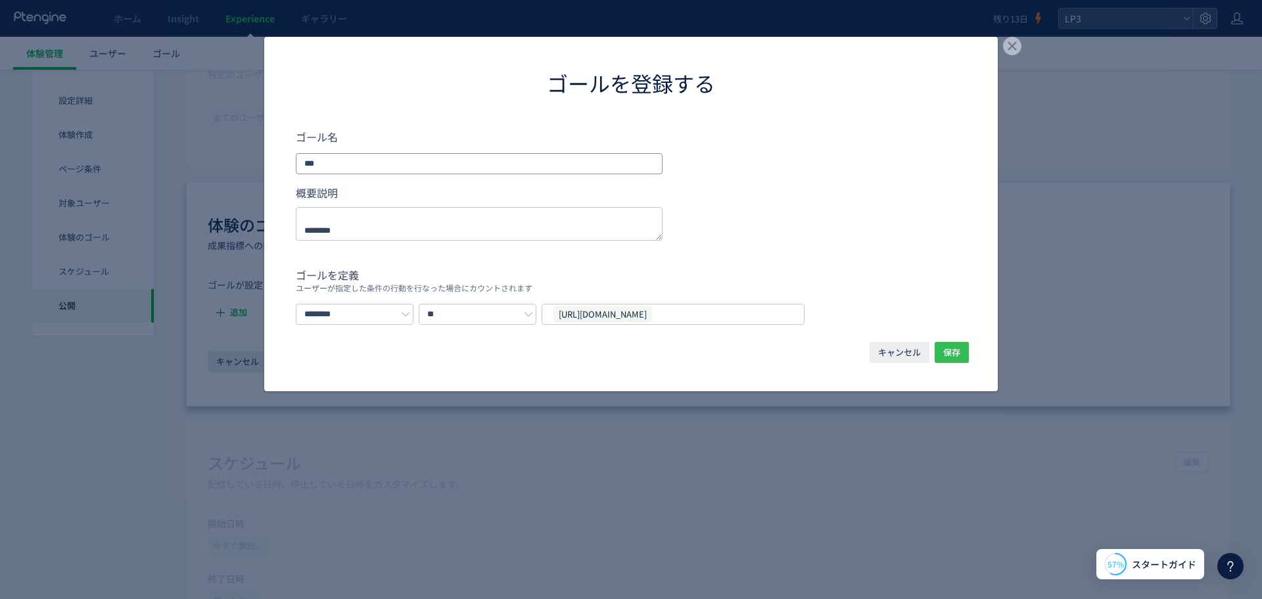
type input "***"
click at [951, 354] on span "保存" at bounding box center [951, 352] width 17 height 21
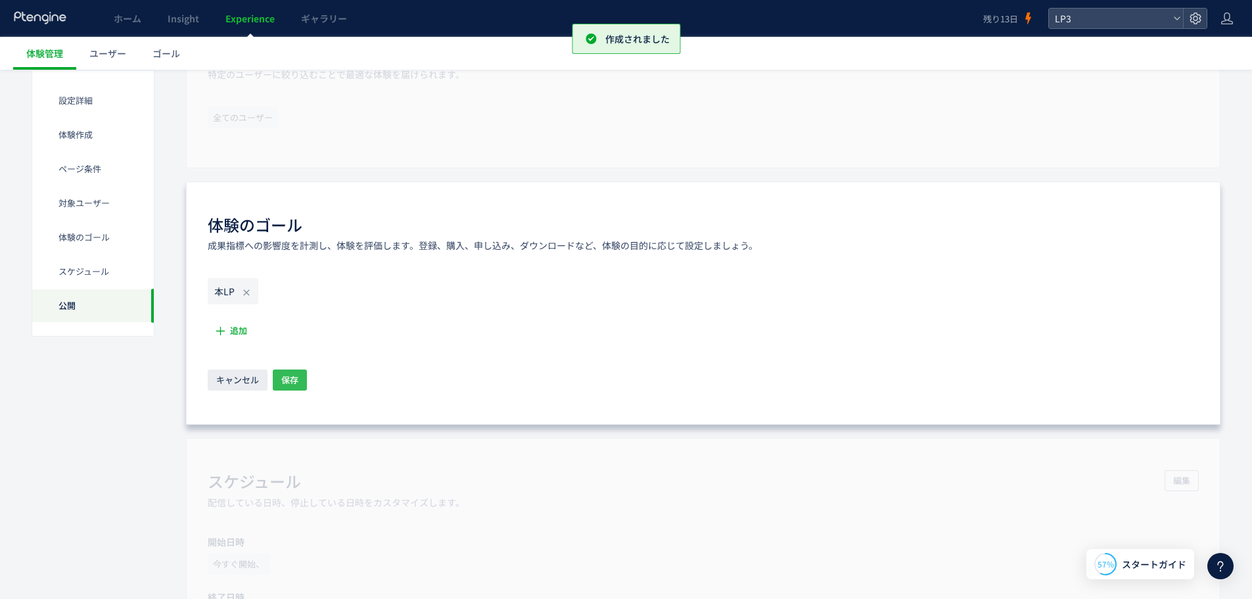
click at [292, 382] on span "保存" at bounding box center [289, 379] width 17 height 21
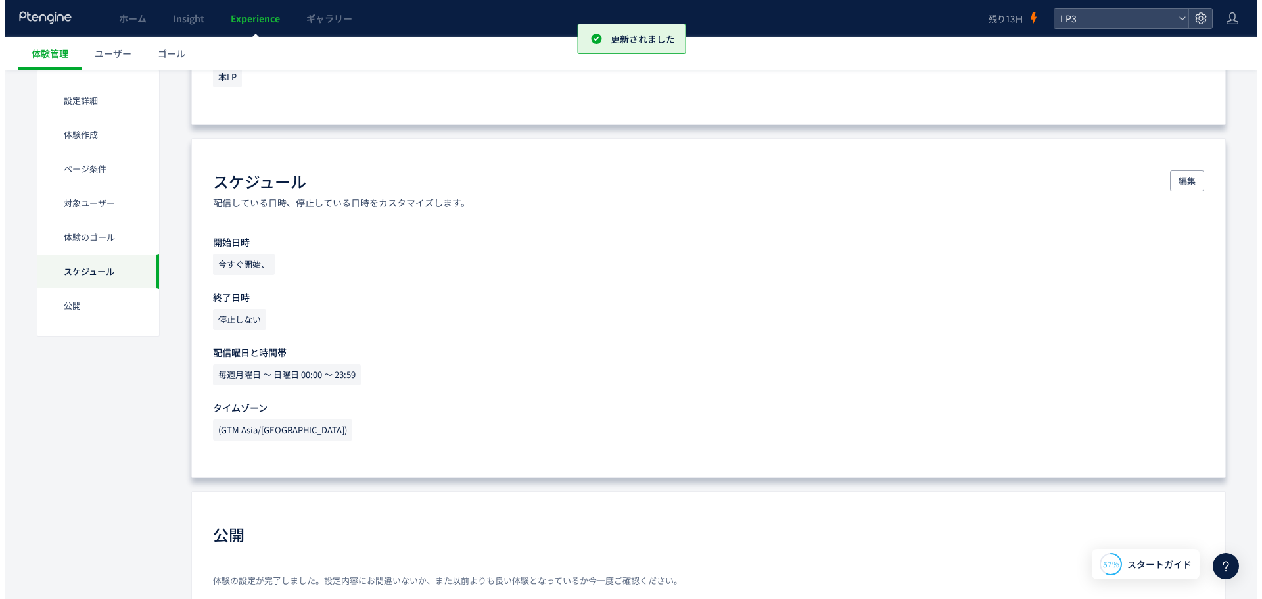
scroll to position [1156, 0]
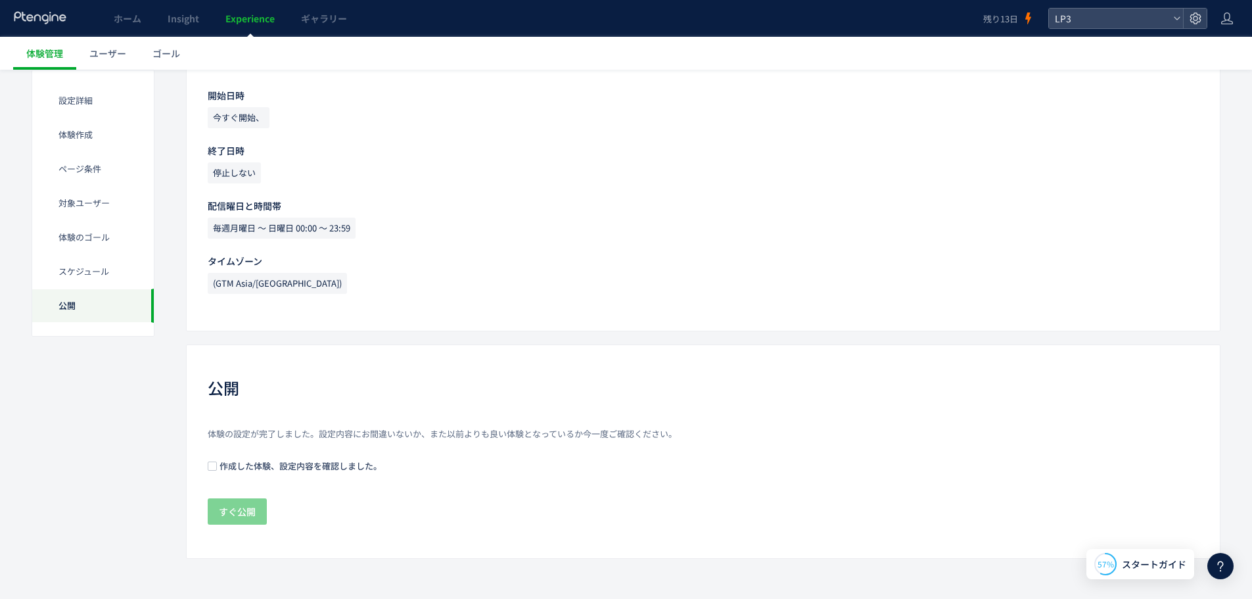
click at [300, 468] on span "作成した体験、設定内容を確認しました。" at bounding box center [299, 465] width 165 height 12
click at [239, 509] on span "すぐ公開" at bounding box center [237, 511] width 37 height 26
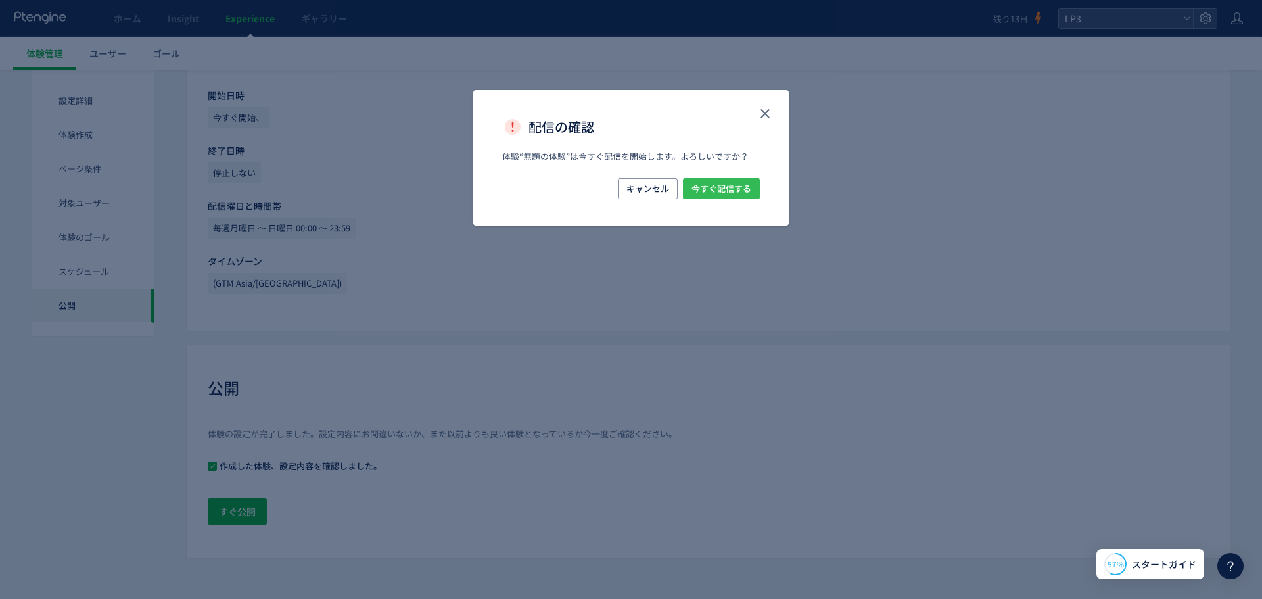
click at [729, 181] on span "今すぐ配信する" at bounding box center [721, 188] width 60 height 21
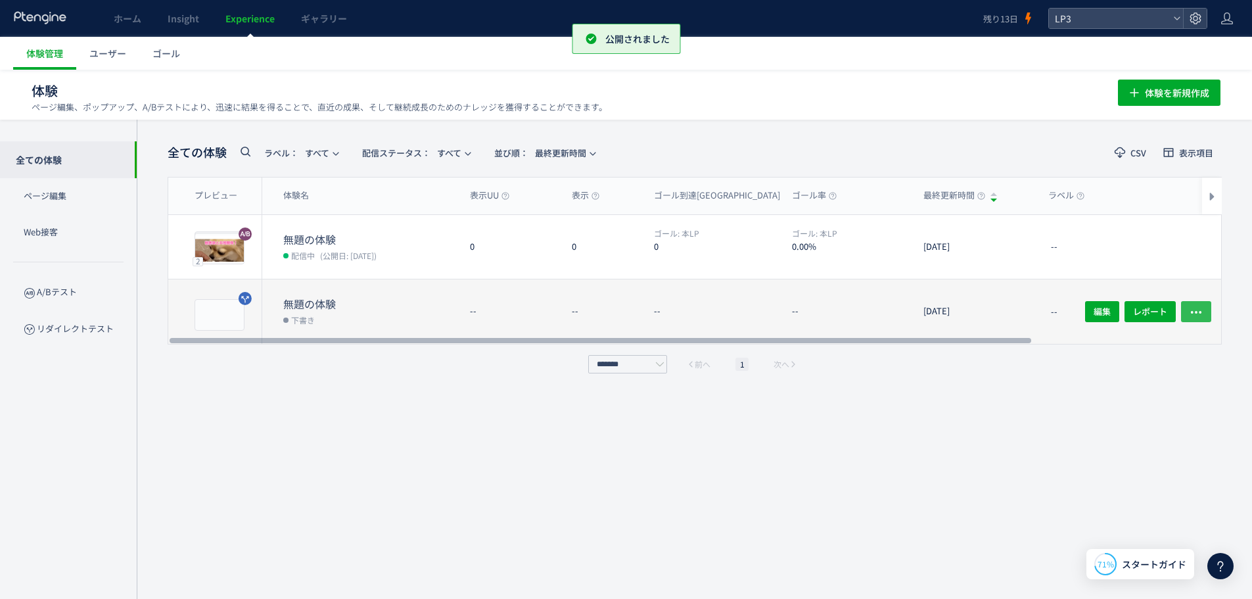
click at [1195, 307] on icon "button" at bounding box center [1195, 312] width 13 height 13
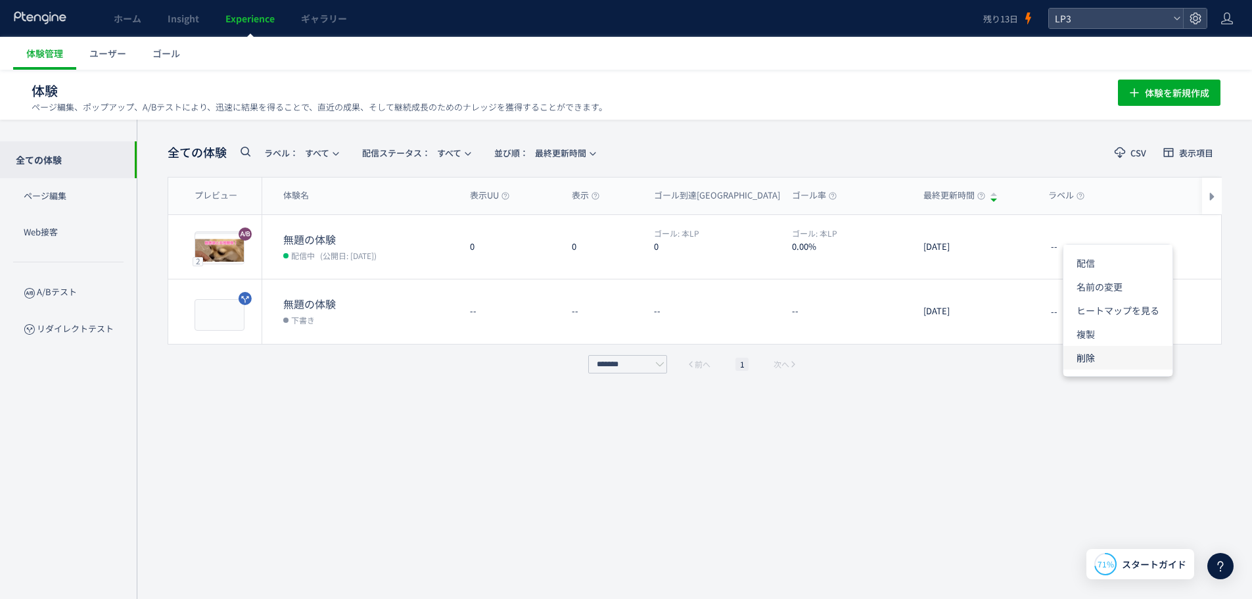
click at [1115, 363] on li "削除" at bounding box center [1117, 358] width 109 height 24
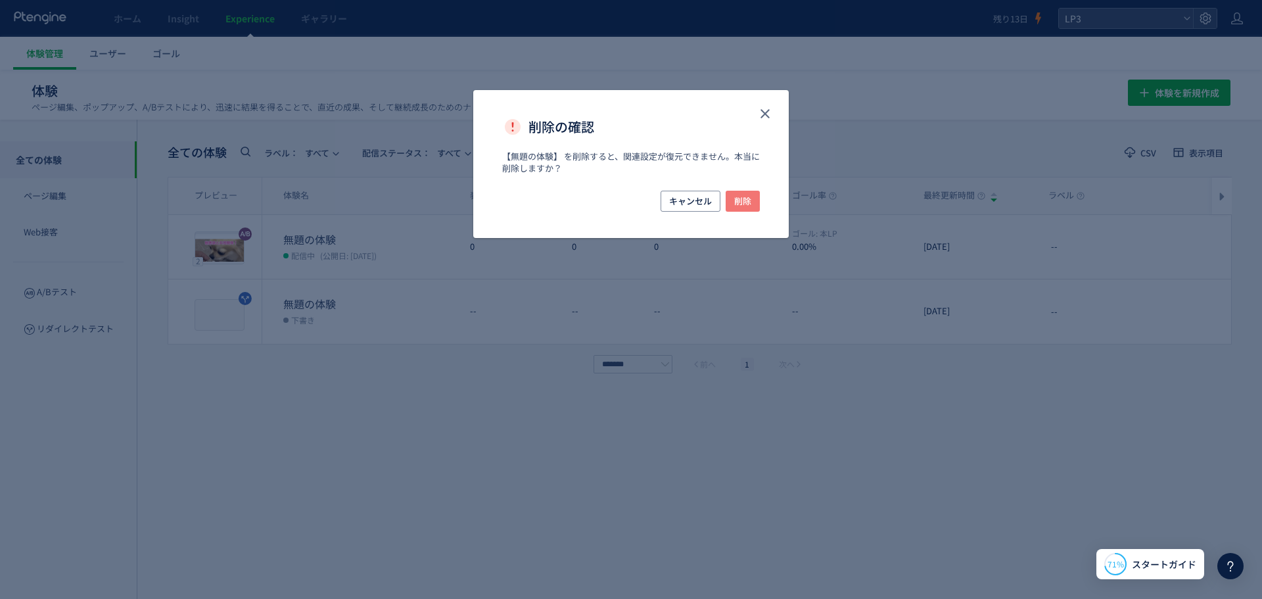
click at [741, 204] on span "削除" at bounding box center [742, 201] width 17 height 21
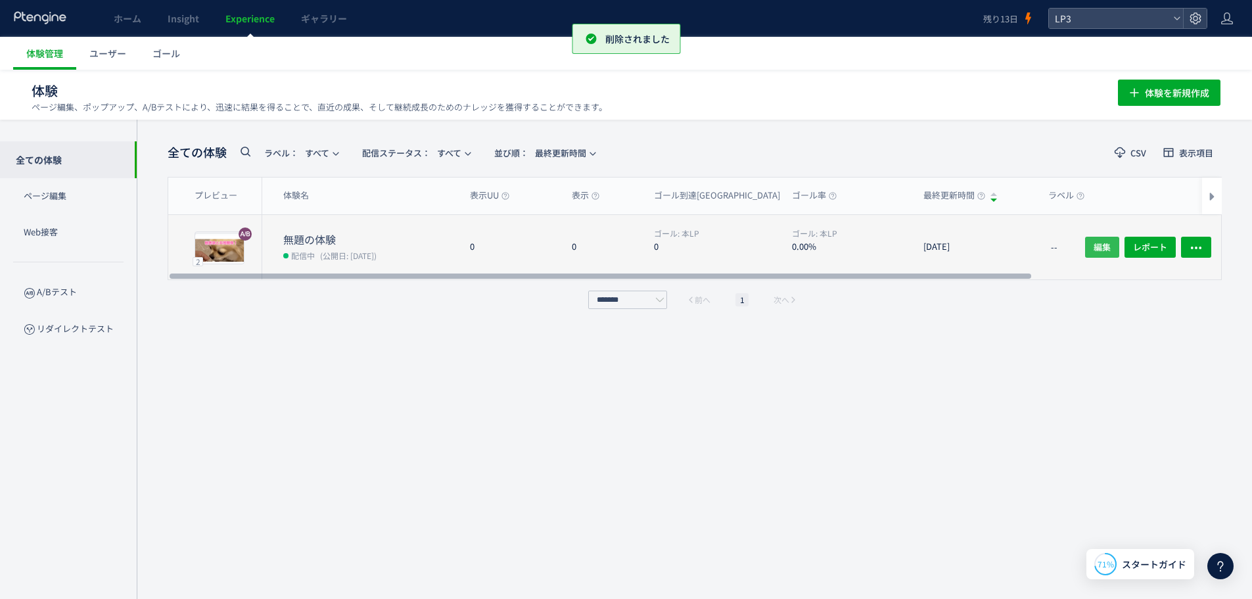
click at [1105, 246] on span "編集" at bounding box center [1101, 247] width 17 height 21
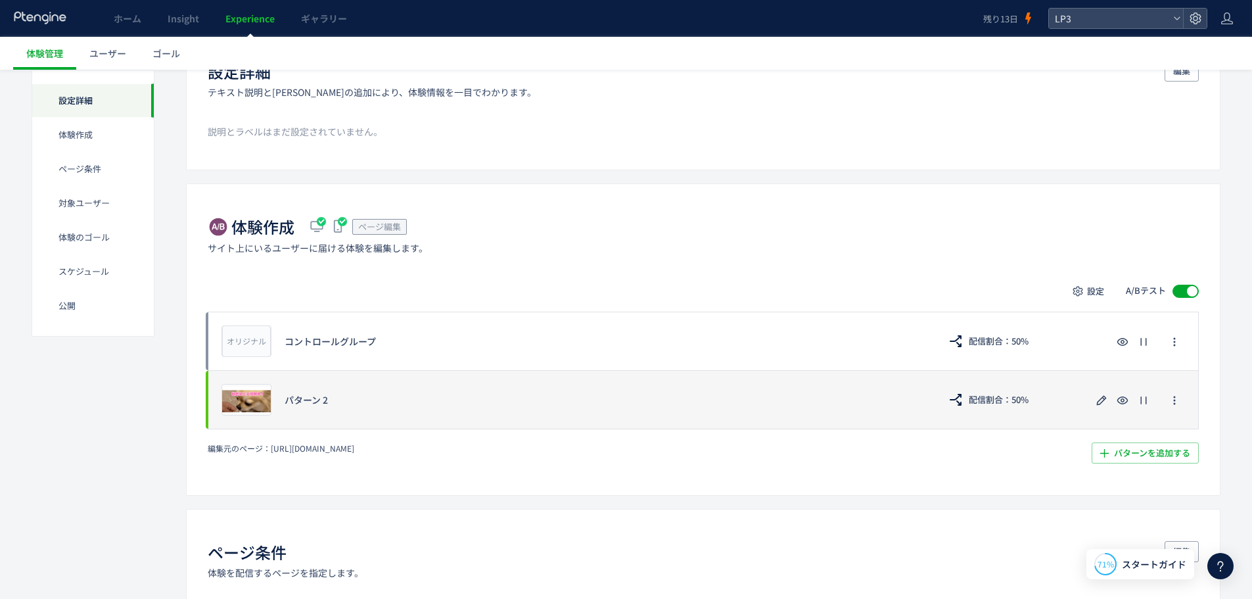
scroll to position [131, 0]
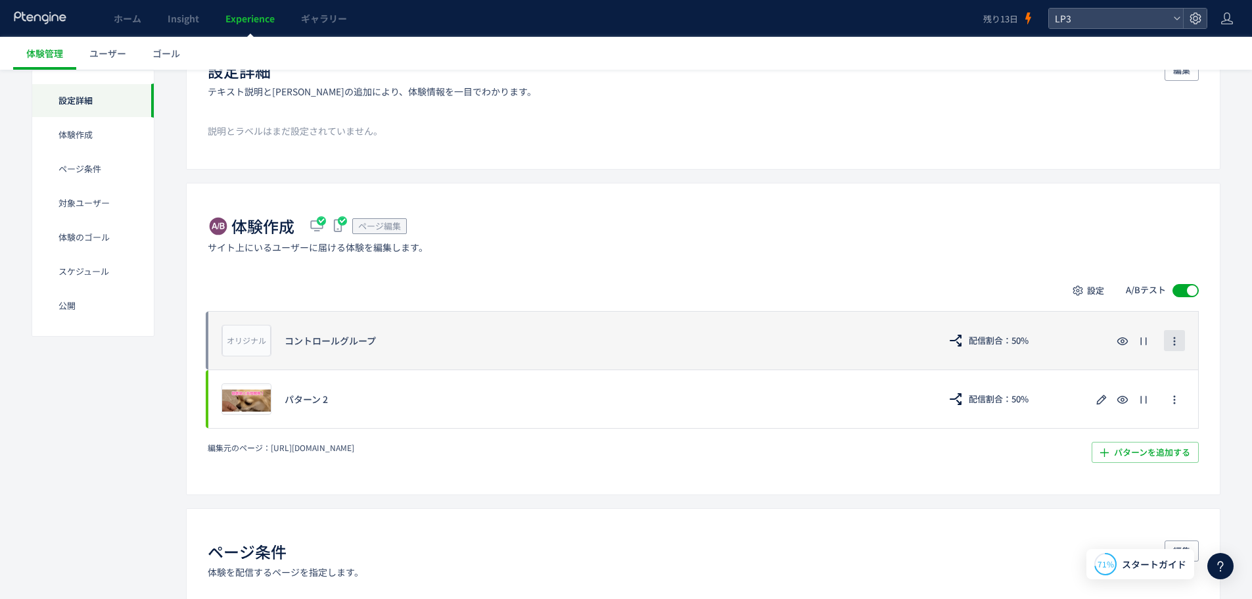
click at [1181, 338] on button "button" at bounding box center [1174, 340] width 21 height 21
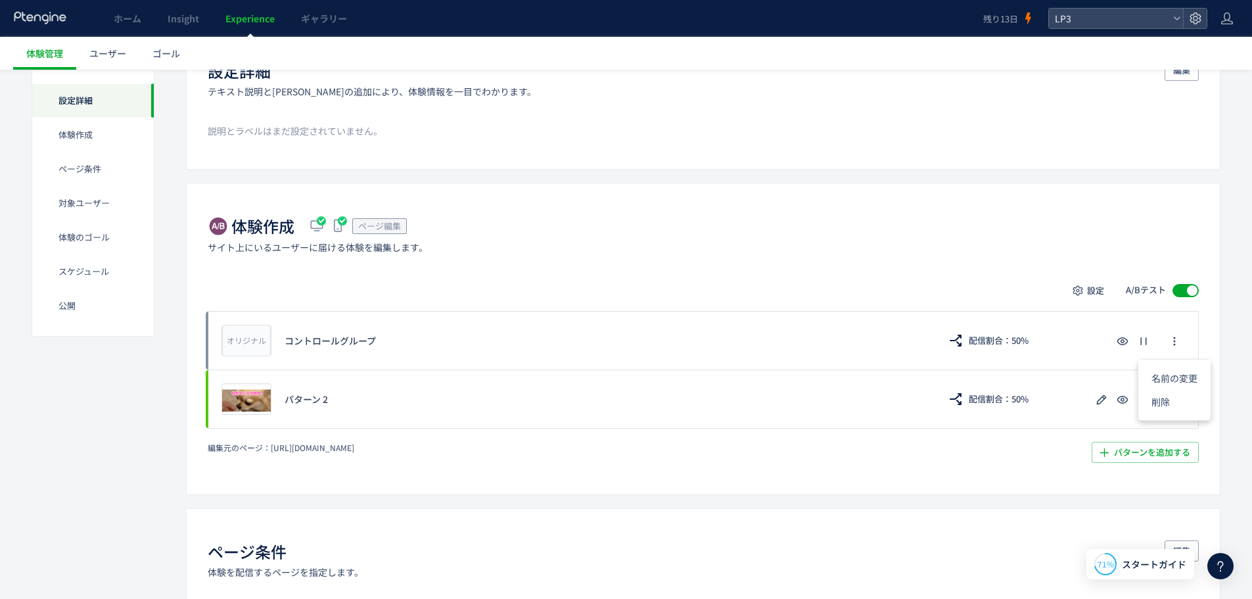
click at [696, 280] on div "設定 A/Bテスト" at bounding box center [703, 290] width 991 height 21
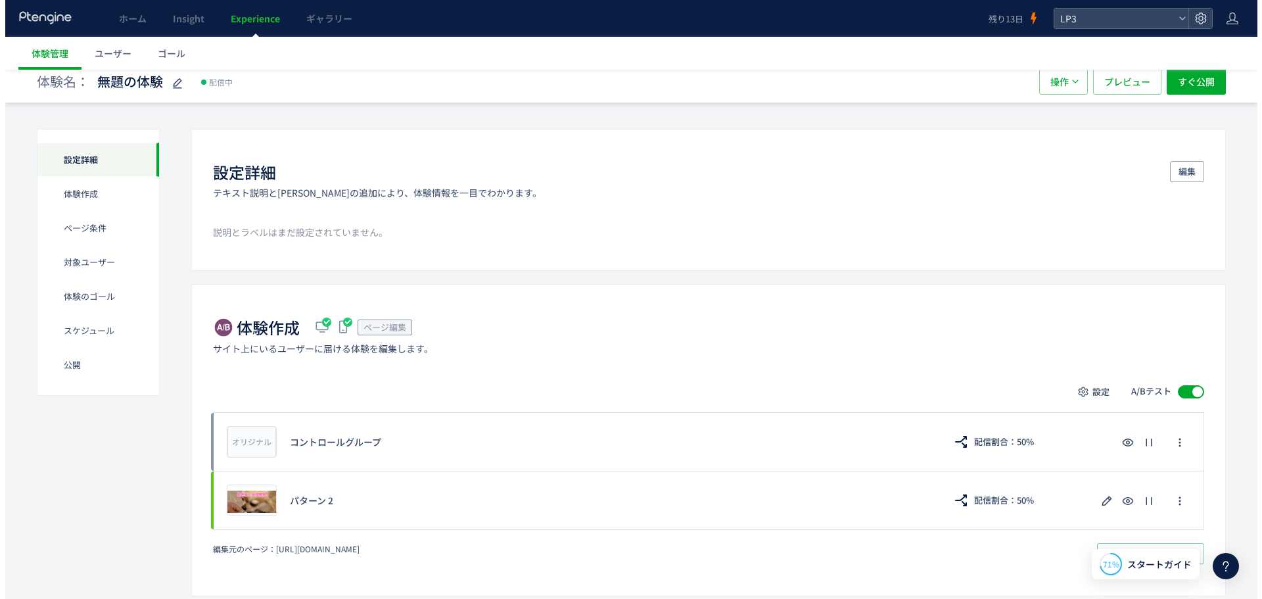
scroll to position [0, 0]
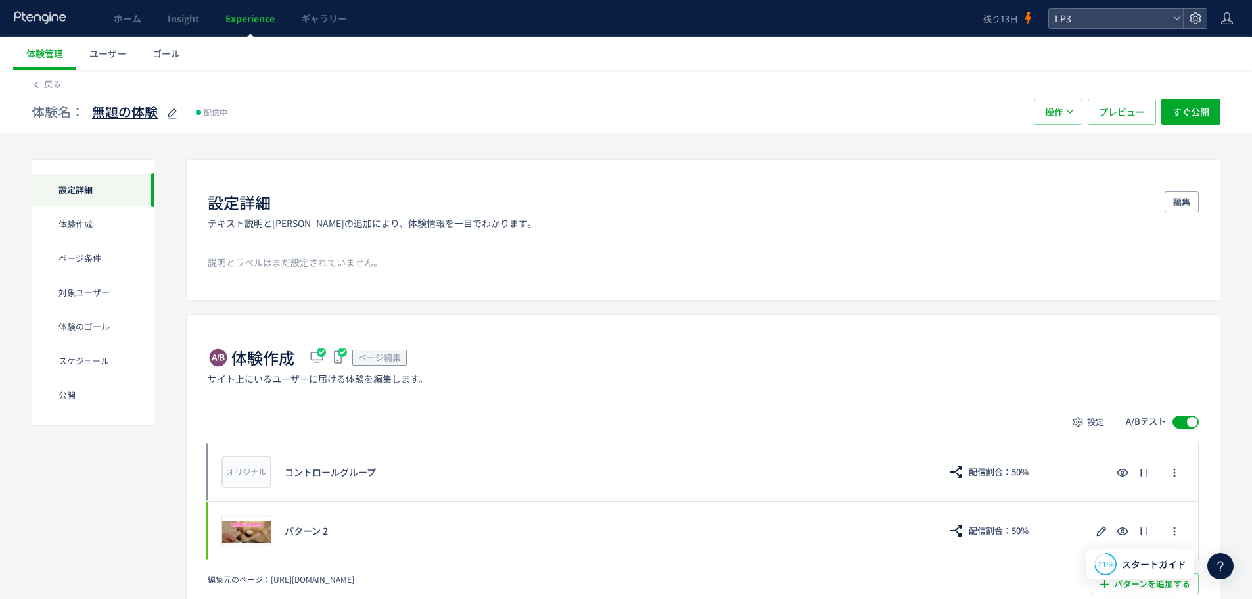
click at [164, 113] on icon at bounding box center [172, 114] width 16 height 16
type input "********"
click at [1187, 117] on span "すぐ公開" at bounding box center [1190, 112] width 37 height 26
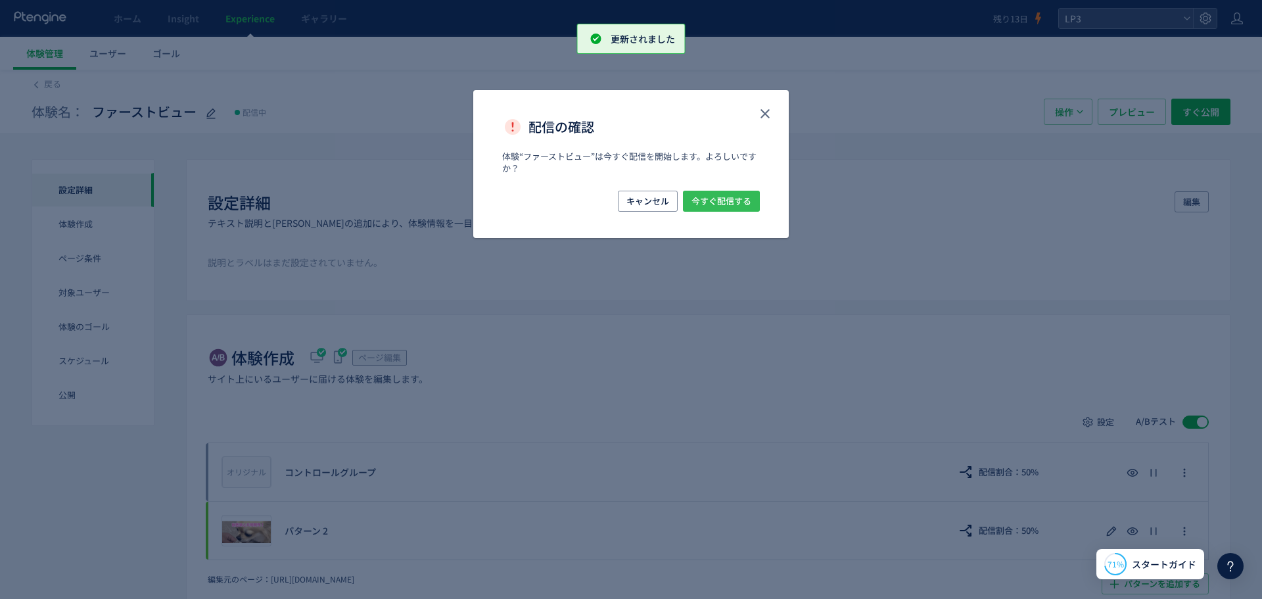
click at [706, 208] on span "今すぐ配信する" at bounding box center [721, 201] width 60 height 21
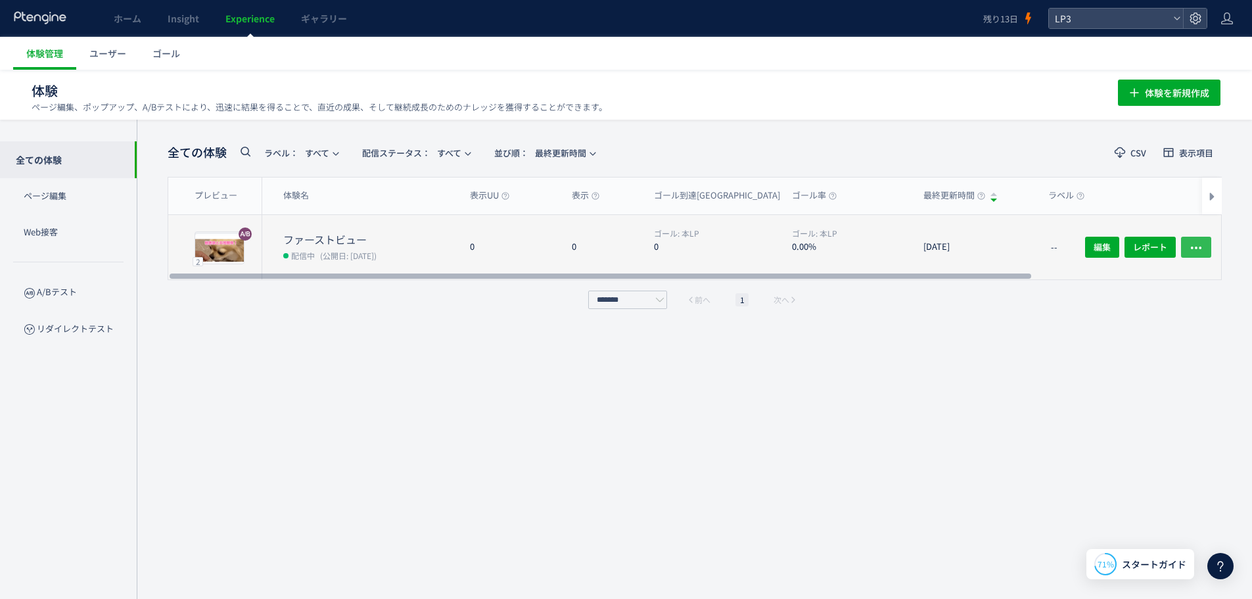
click at [1194, 241] on icon "button" at bounding box center [1195, 247] width 13 height 13
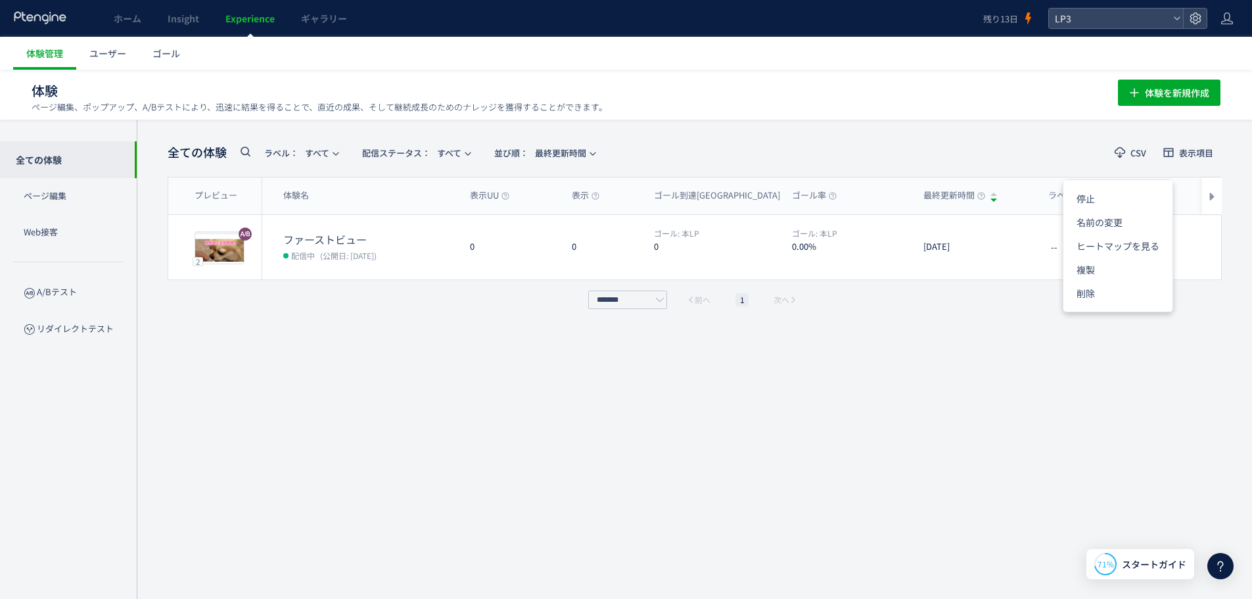
click at [1033, 522] on div "全ての体験 ラベル： すべて 配信ステータス​： すべて 並び順： 最終更新時間 CSV 表示項目 プレビュー 体験名 表示UU 表示 ゴール到達UU ゴール…" at bounding box center [695, 359] width 1054 height 440
click at [122, 30] on link "ホーム" at bounding box center [128, 18] width 54 height 37
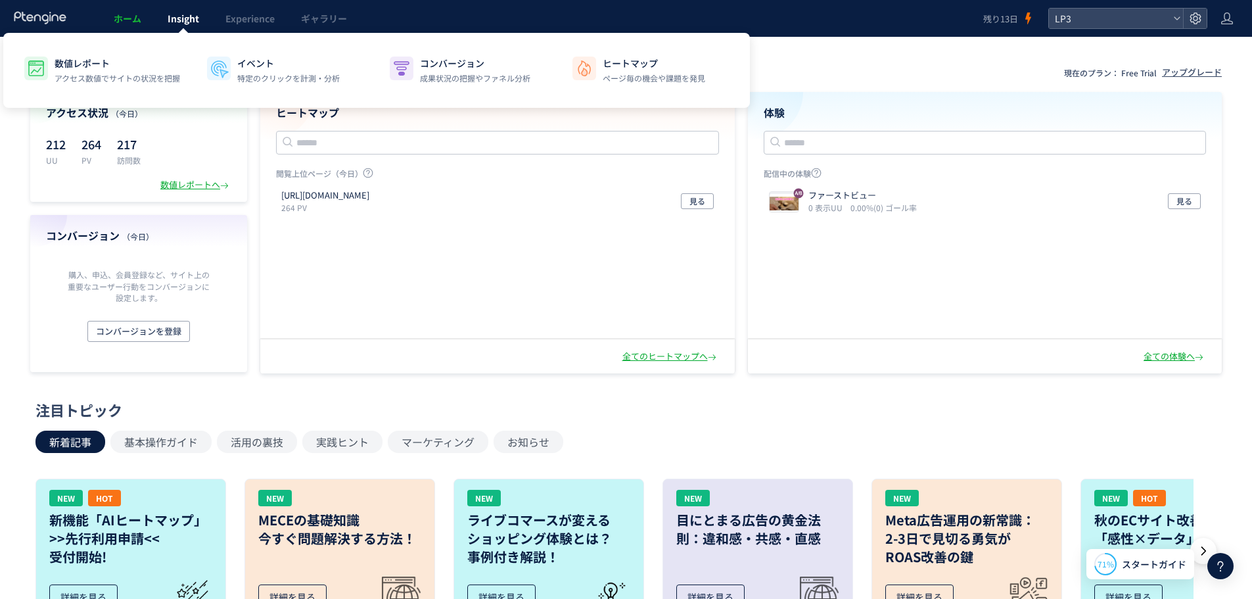
click at [178, 12] on span "Insight" at bounding box center [184, 18] width 32 height 13
